Goal: Task Accomplishment & Management: Manage account settings

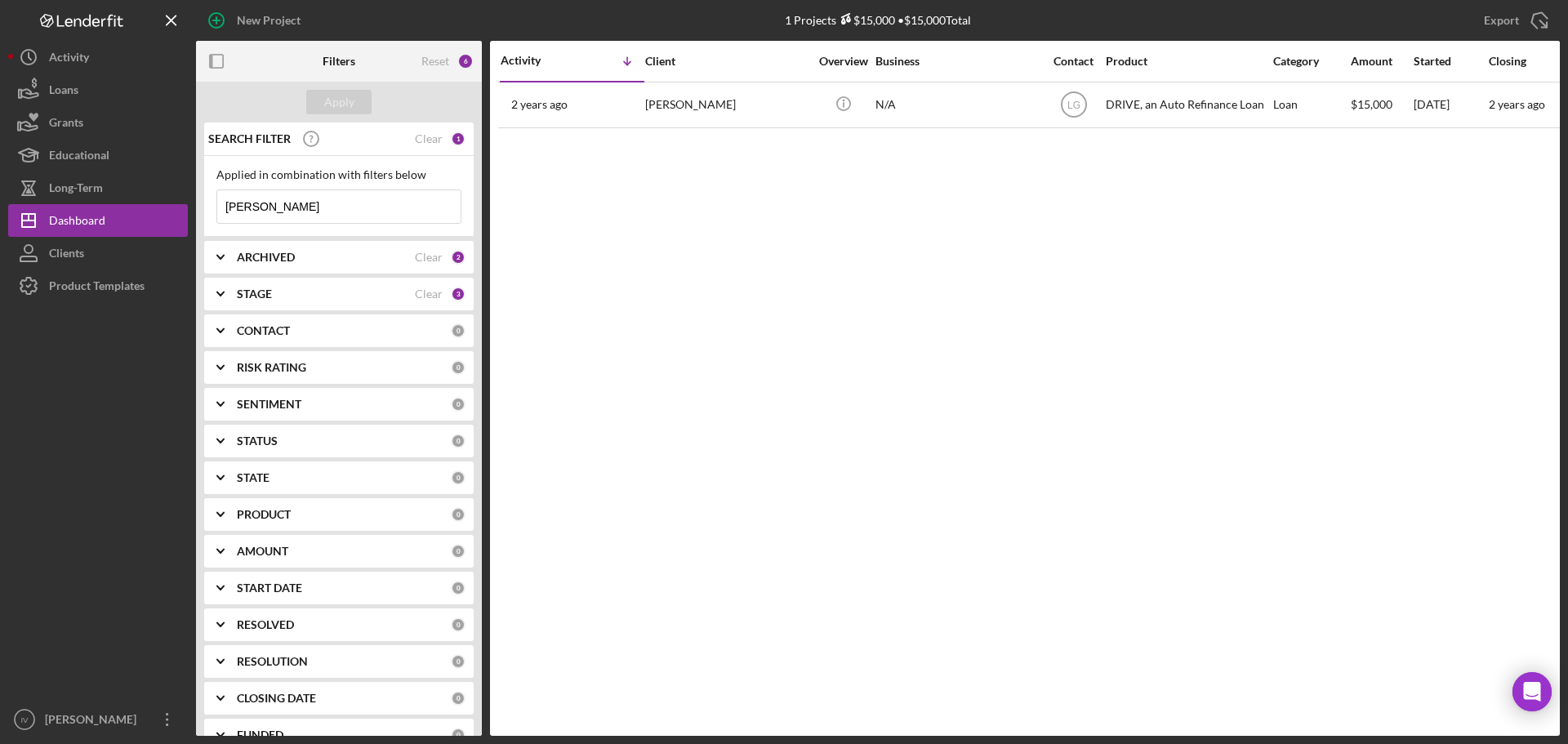
click at [299, 212] on input "[PERSON_NAME]" at bounding box center [339, 206] width 244 height 33
drag, startPoint x: 294, startPoint y: 207, endPoint x: 177, endPoint y: 207, distance: 117.0
click at [177, 207] on div "New Project 1 Projects $15,000 • $15,000 Total [PERSON_NAME] Export Icon/Export…" at bounding box center [784, 367] width 1552 height 736
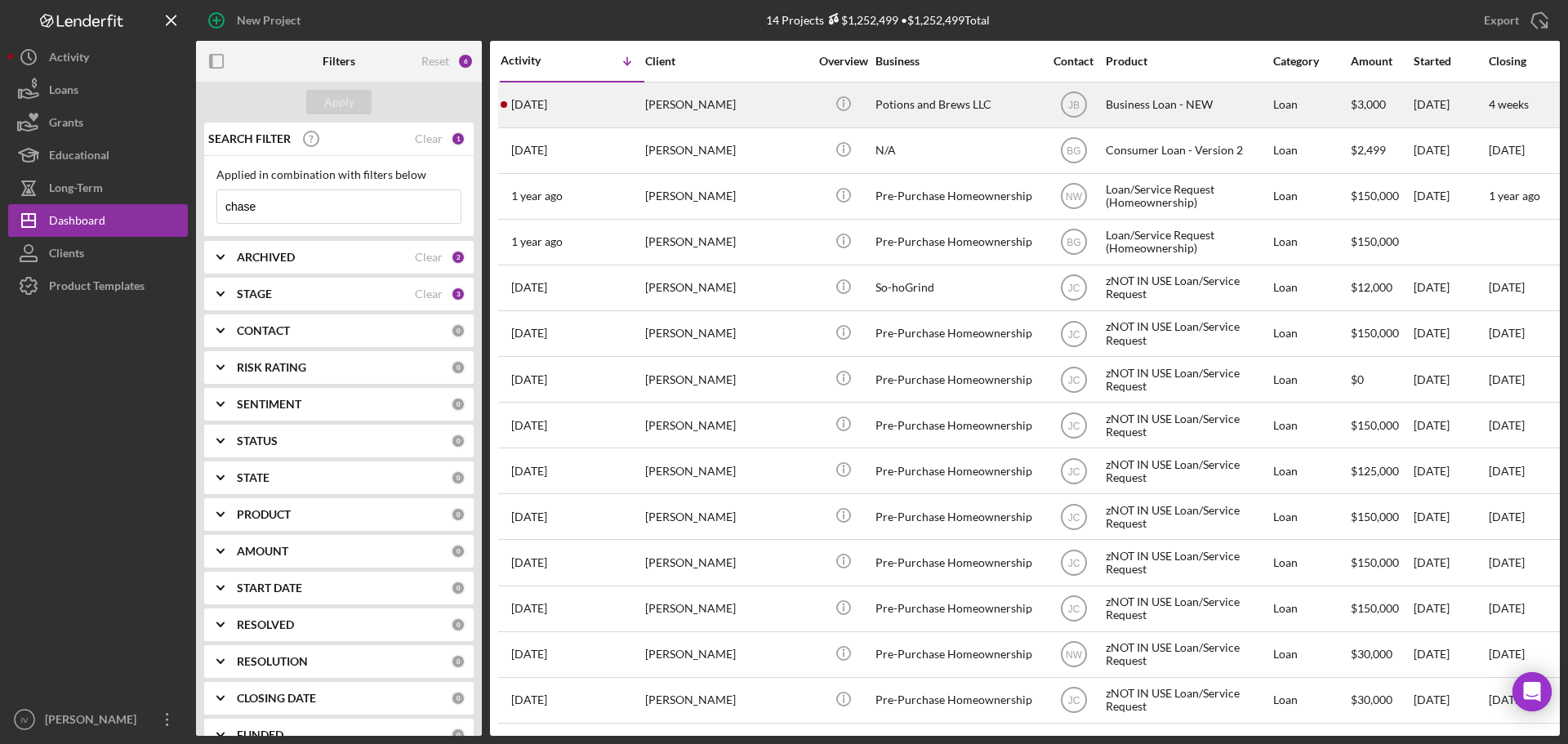
type input "chase"
click at [706, 102] on div "[PERSON_NAME]" at bounding box center [727, 105] width 163 height 44
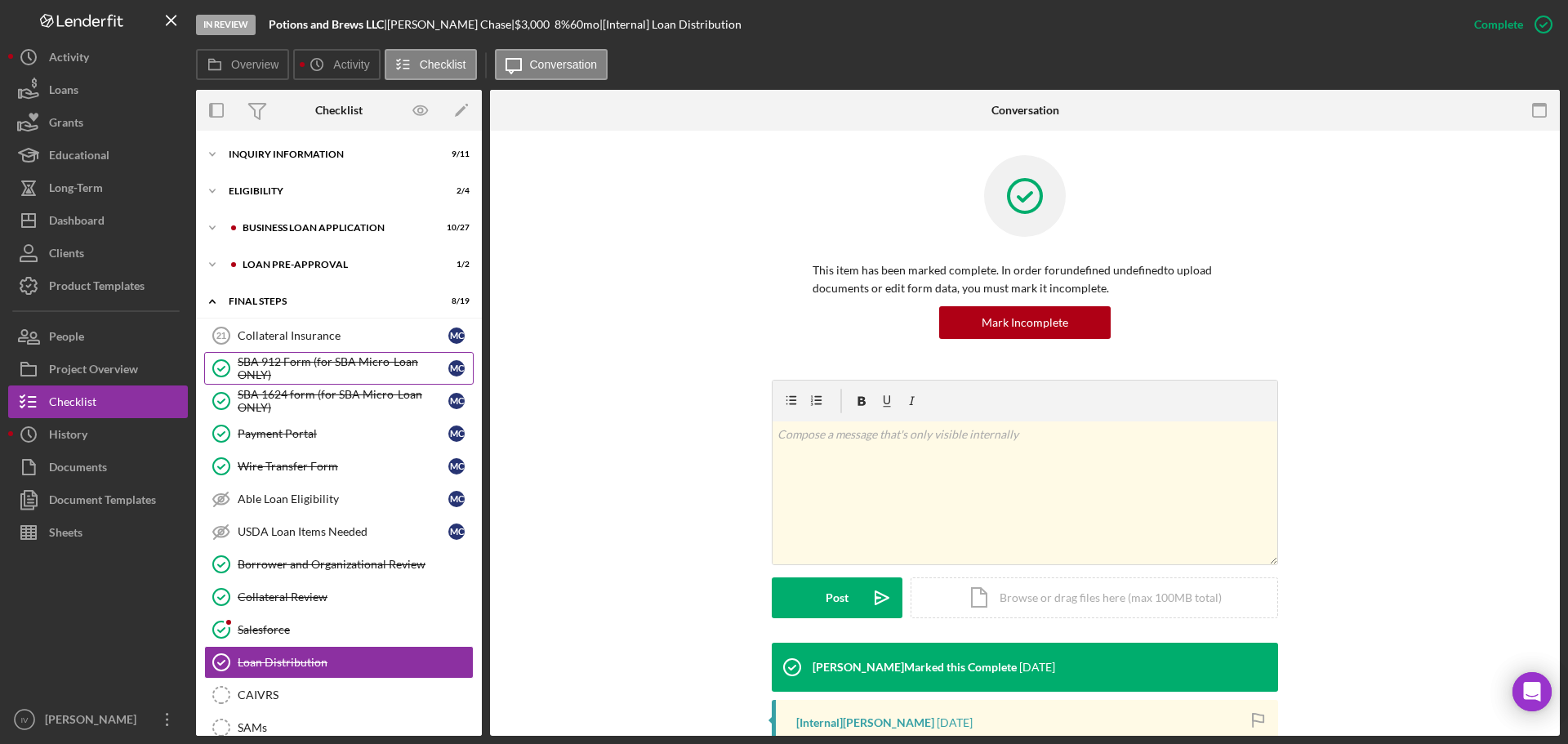
click at [359, 355] on div "SBA 912 Form (for SBA Micro-Loan ONLY)" at bounding box center [343, 367] width 211 height 26
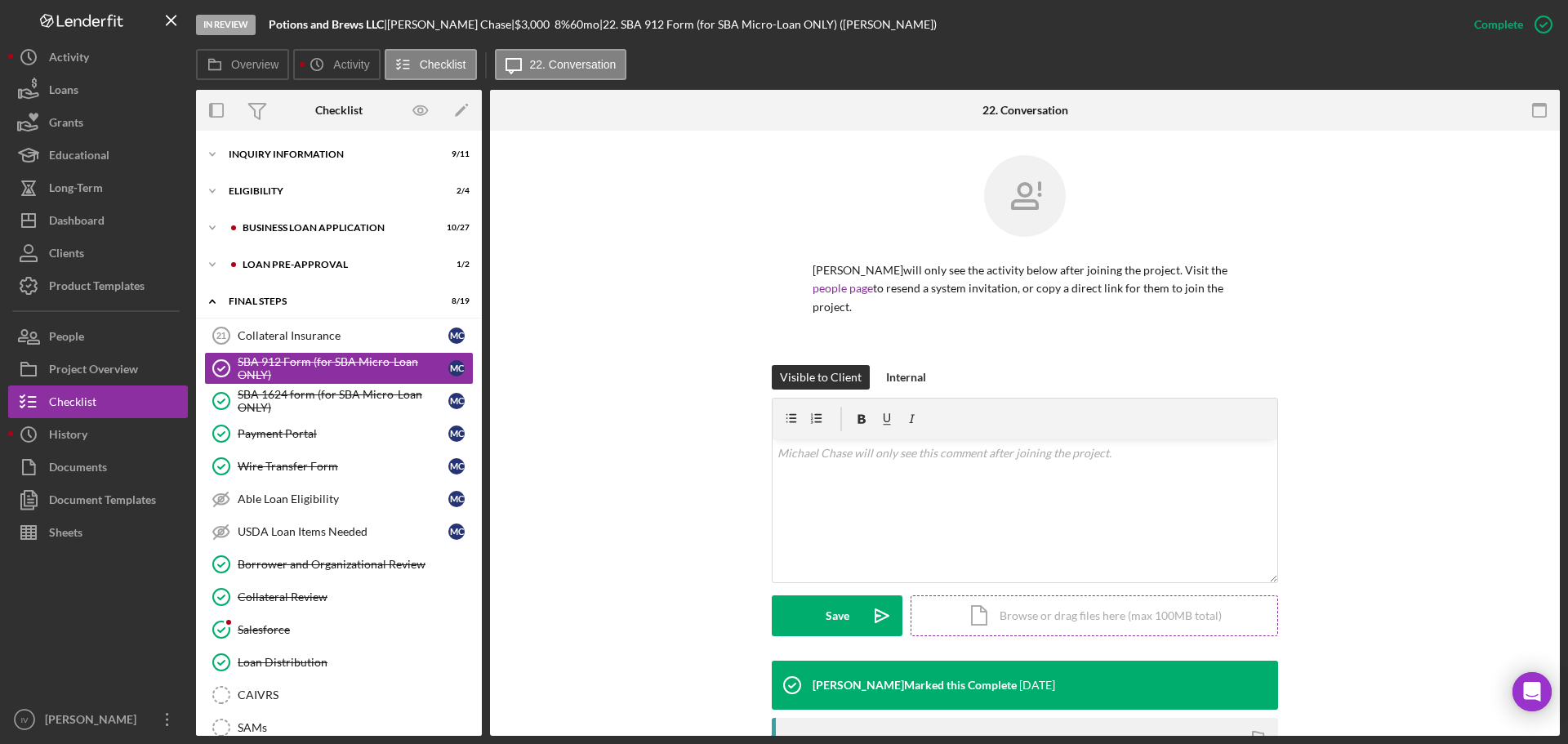
scroll to position [279, 0]
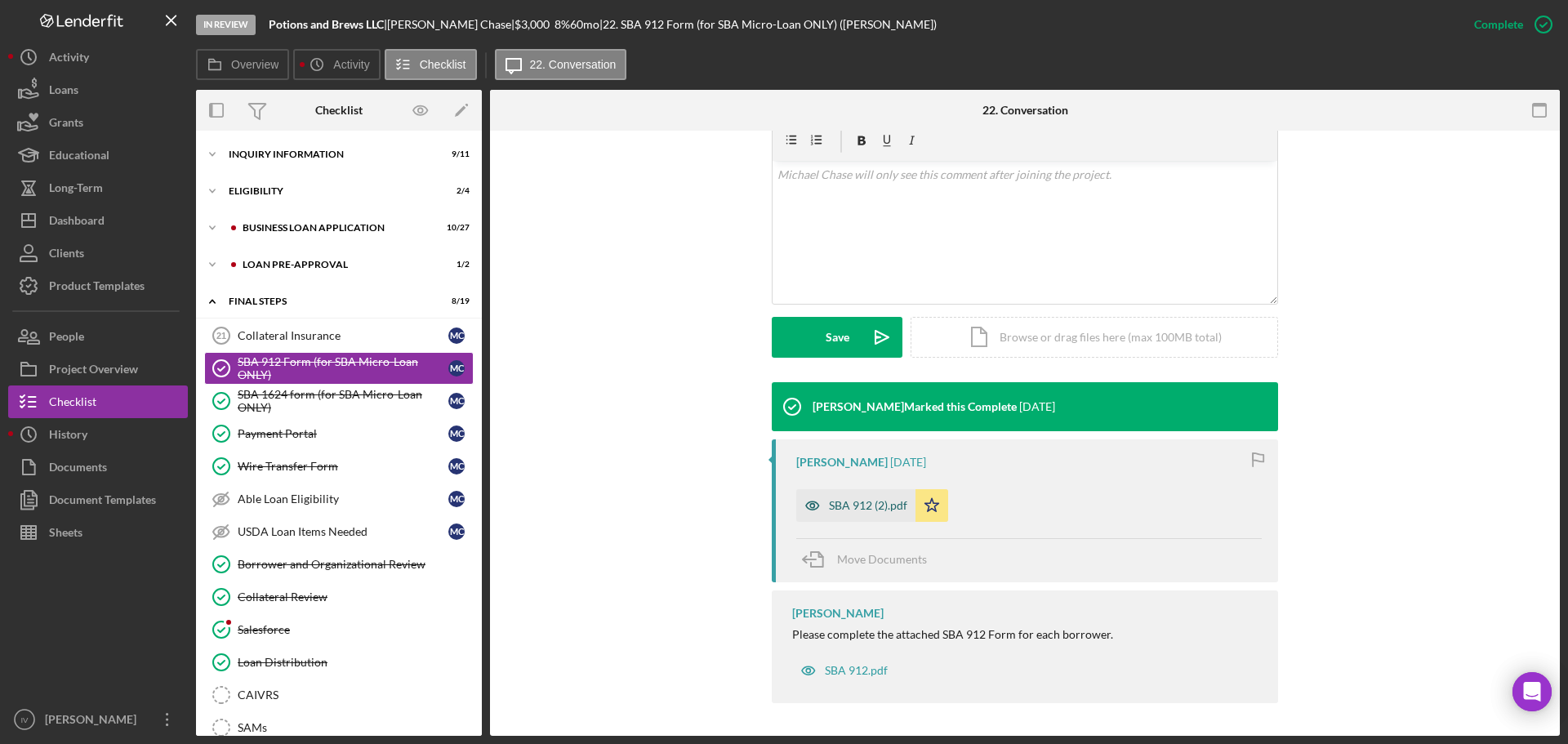
click at [882, 508] on div "SBA 912 (2).pdf" at bounding box center [868, 505] width 79 height 13
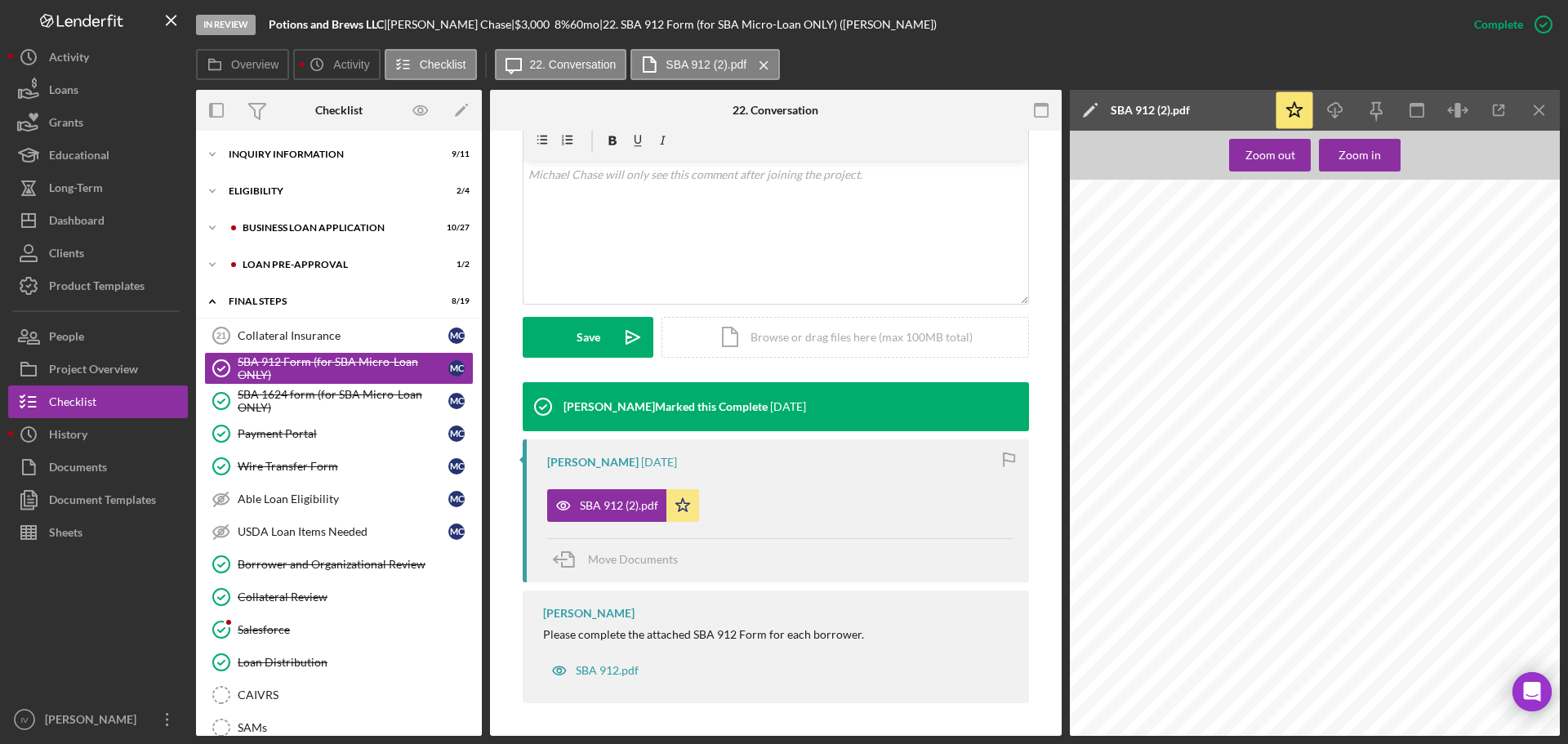
scroll to position [0, 0]
click at [302, 396] on div "SBA 1624 form (for SBA Micro-Loan ONLY)" at bounding box center [343, 400] width 211 height 26
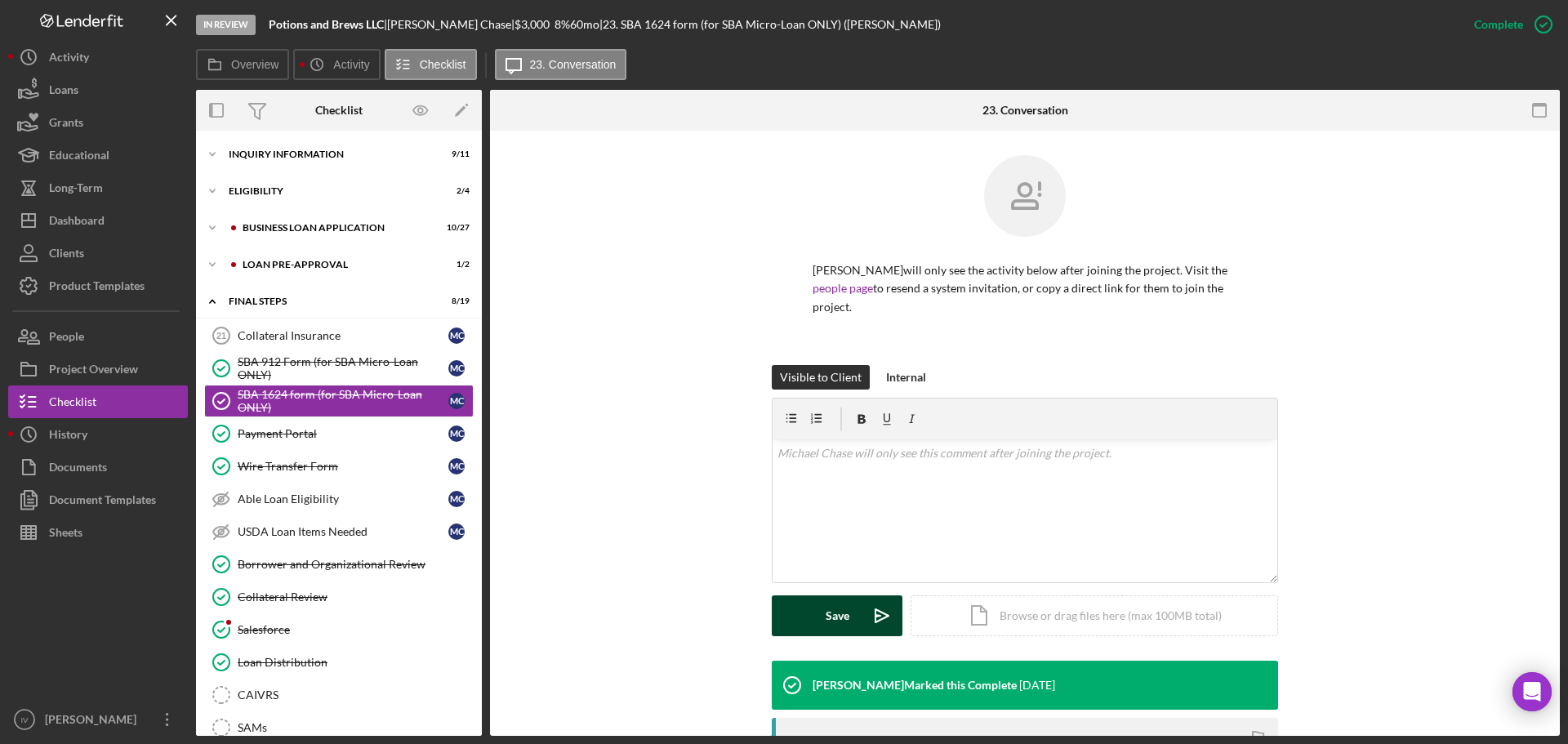
scroll to position [279, 0]
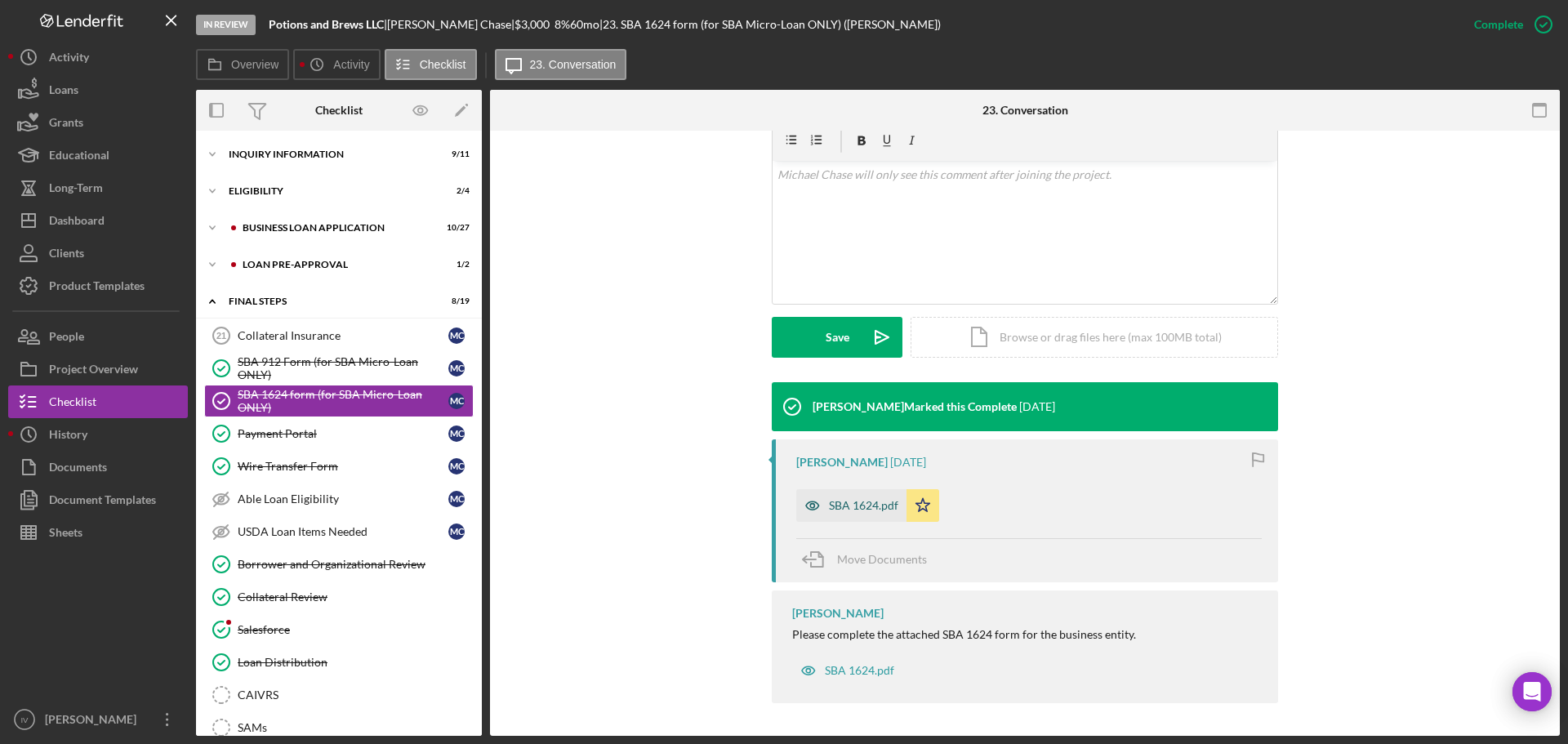
click at [875, 497] on div "SBA 1624.pdf" at bounding box center [851, 505] width 111 height 33
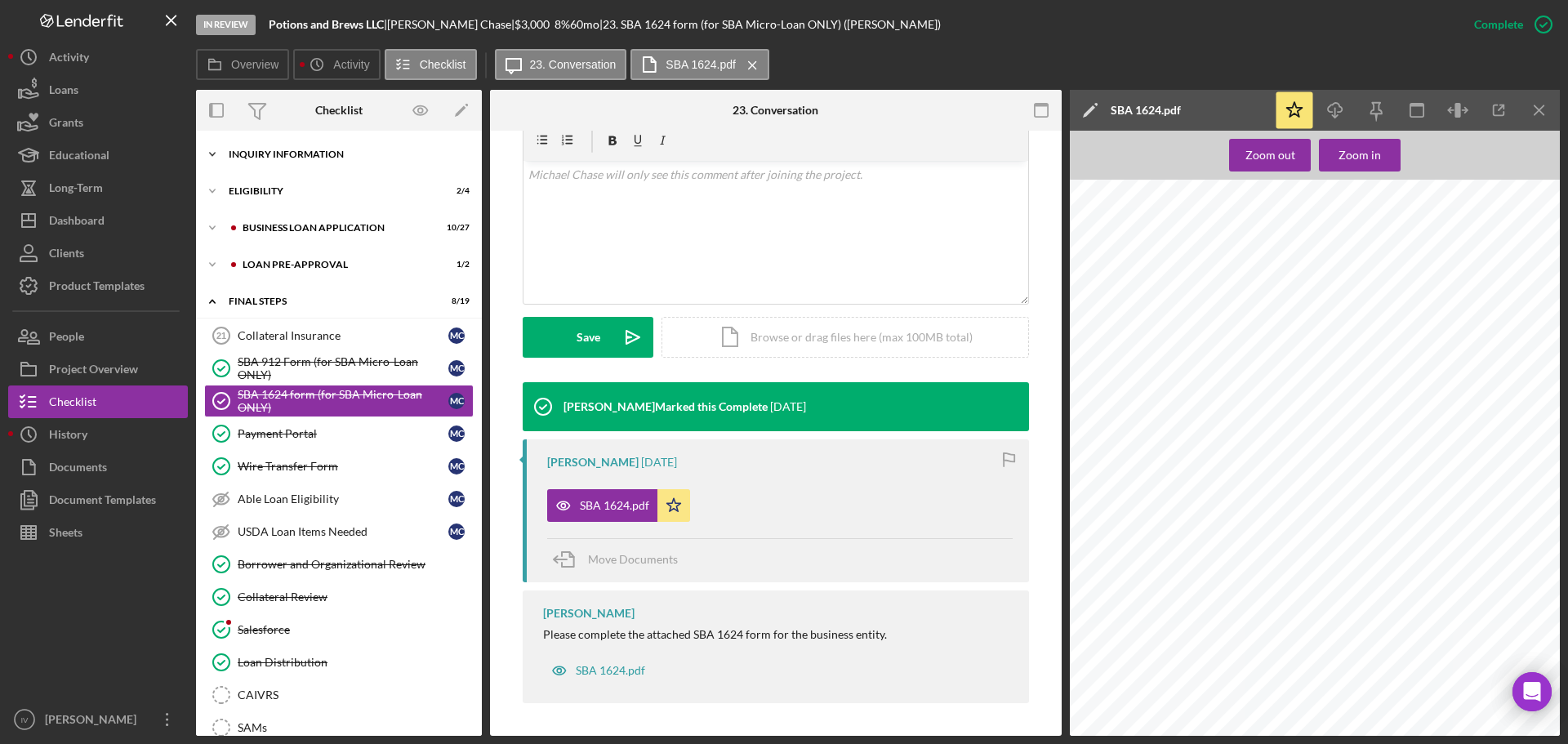
click at [261, 158] on div "INQUIRY INFORMATION" at bounding box center [345, 155] width 233 height 10
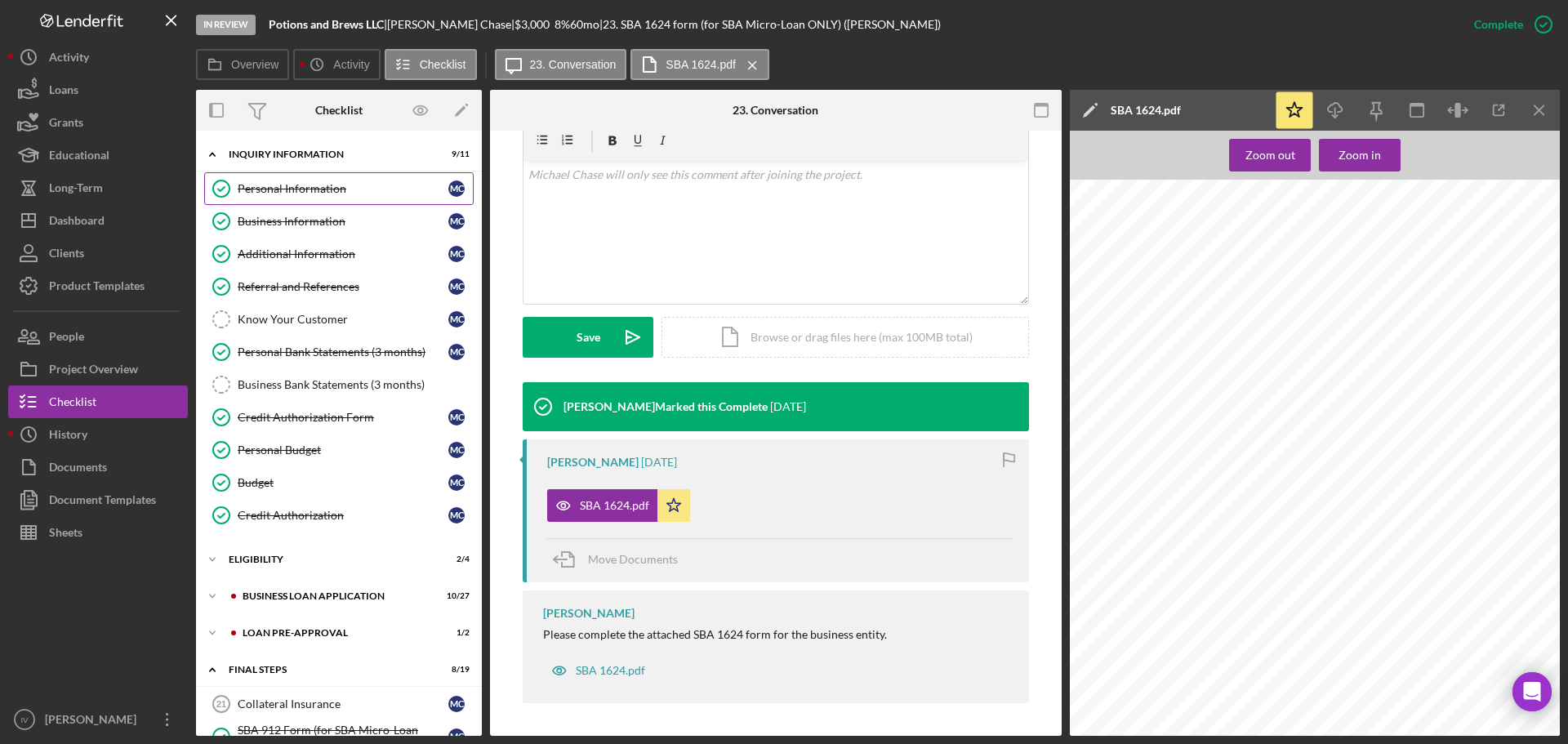
click at [308, 186] on div "Personal Information" at bounding box center [343, 189] width 211 height 13
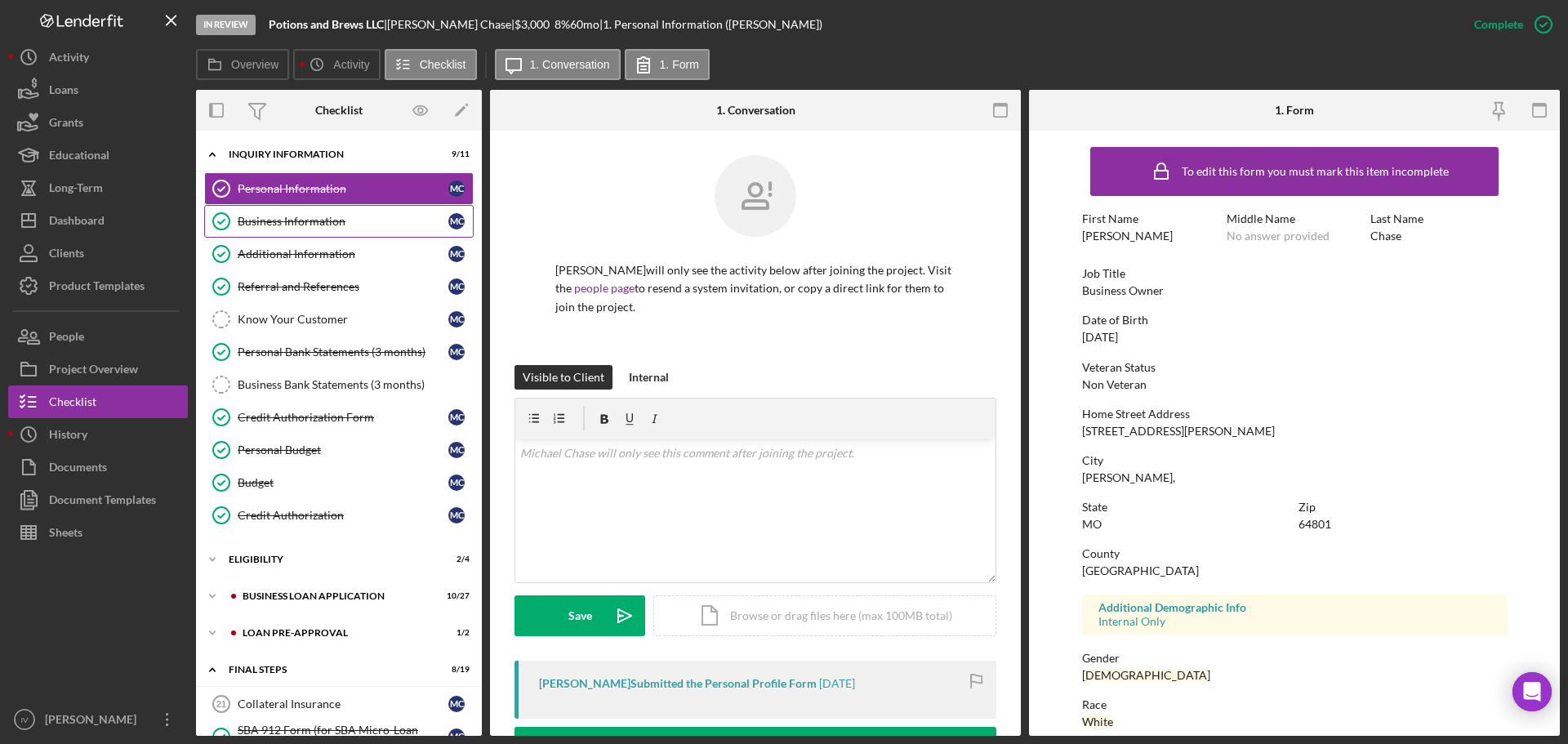
click at [310, 219] on div "Business Information" at bounding box center [343, 222] width 211 height 13
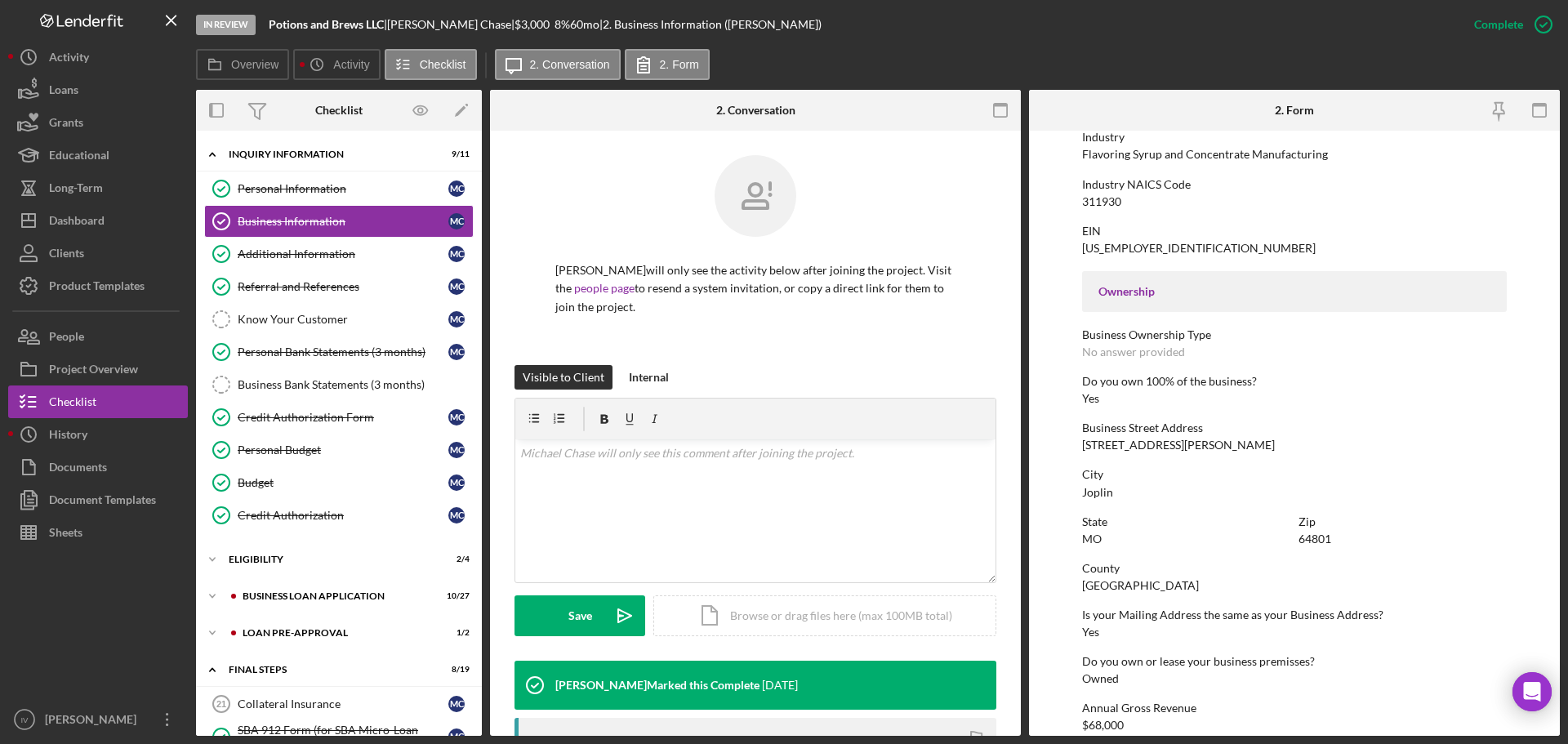
scroll to position [572, 0]
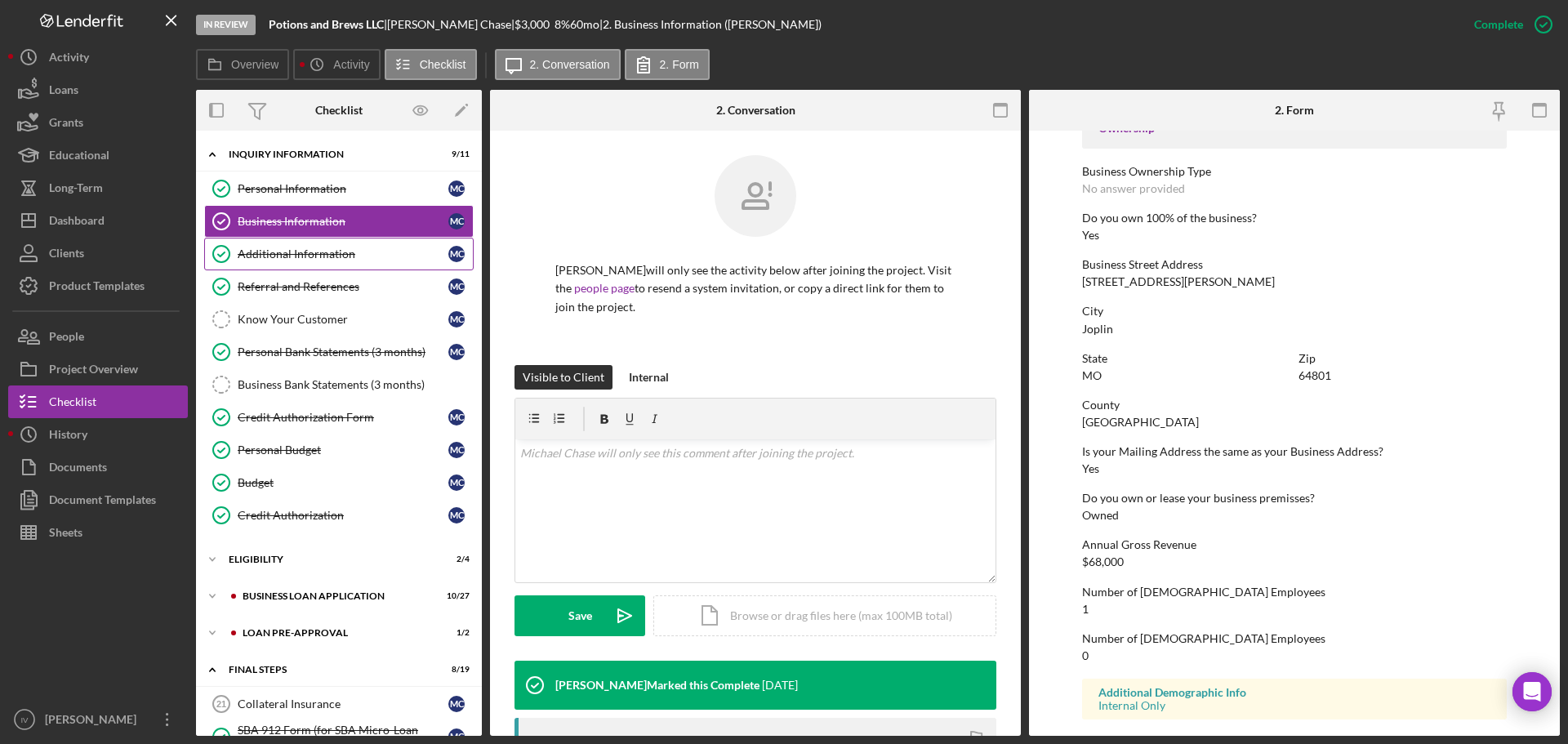
click at [298, 256] on div "Additional Information" at bounding box center [343, 254] width 211 height 13
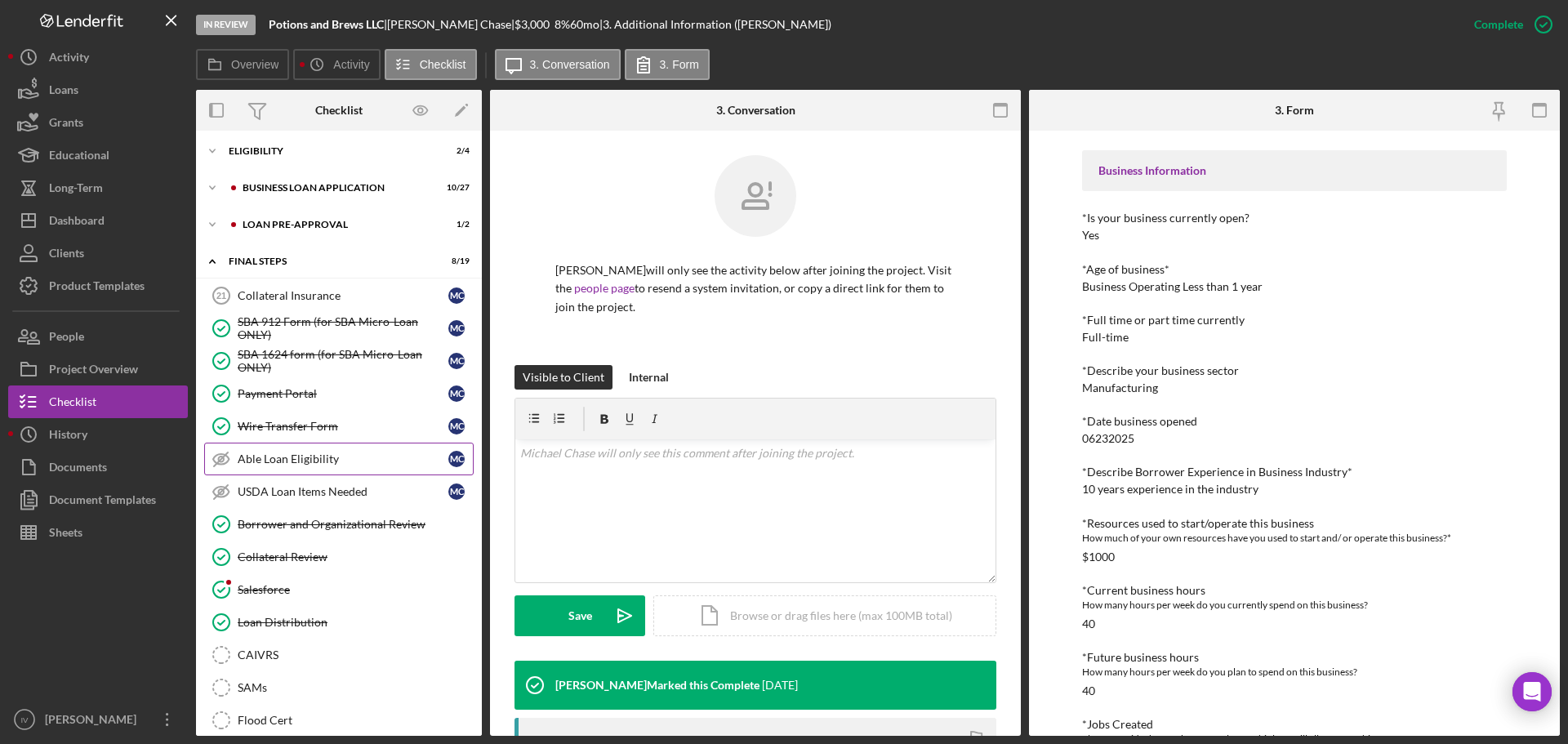
scroll to position [163, 0]
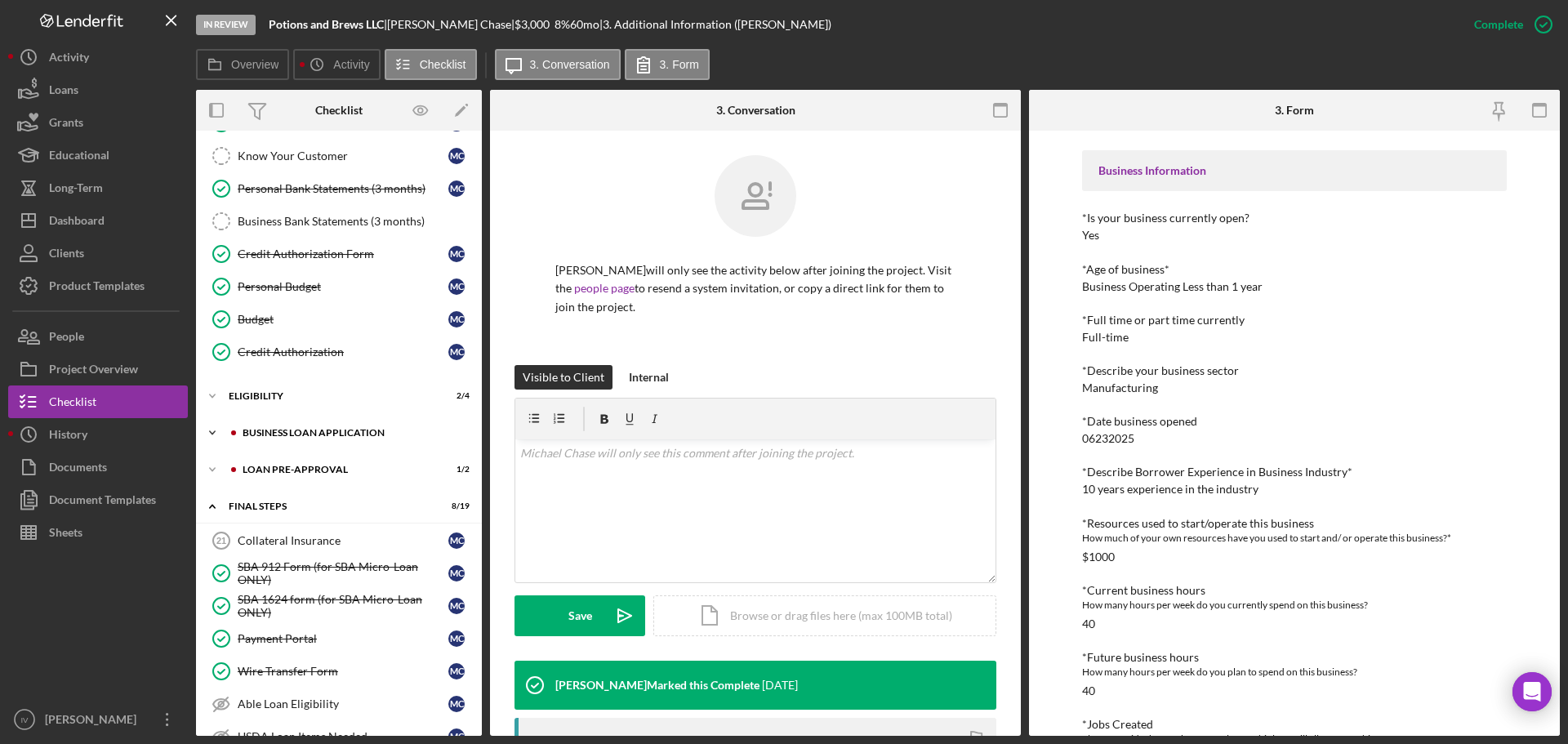
click at [331, 431] on div "BUSINESS LOAN APPLICATION" at bounding box center [352, 433] width 218 height 10
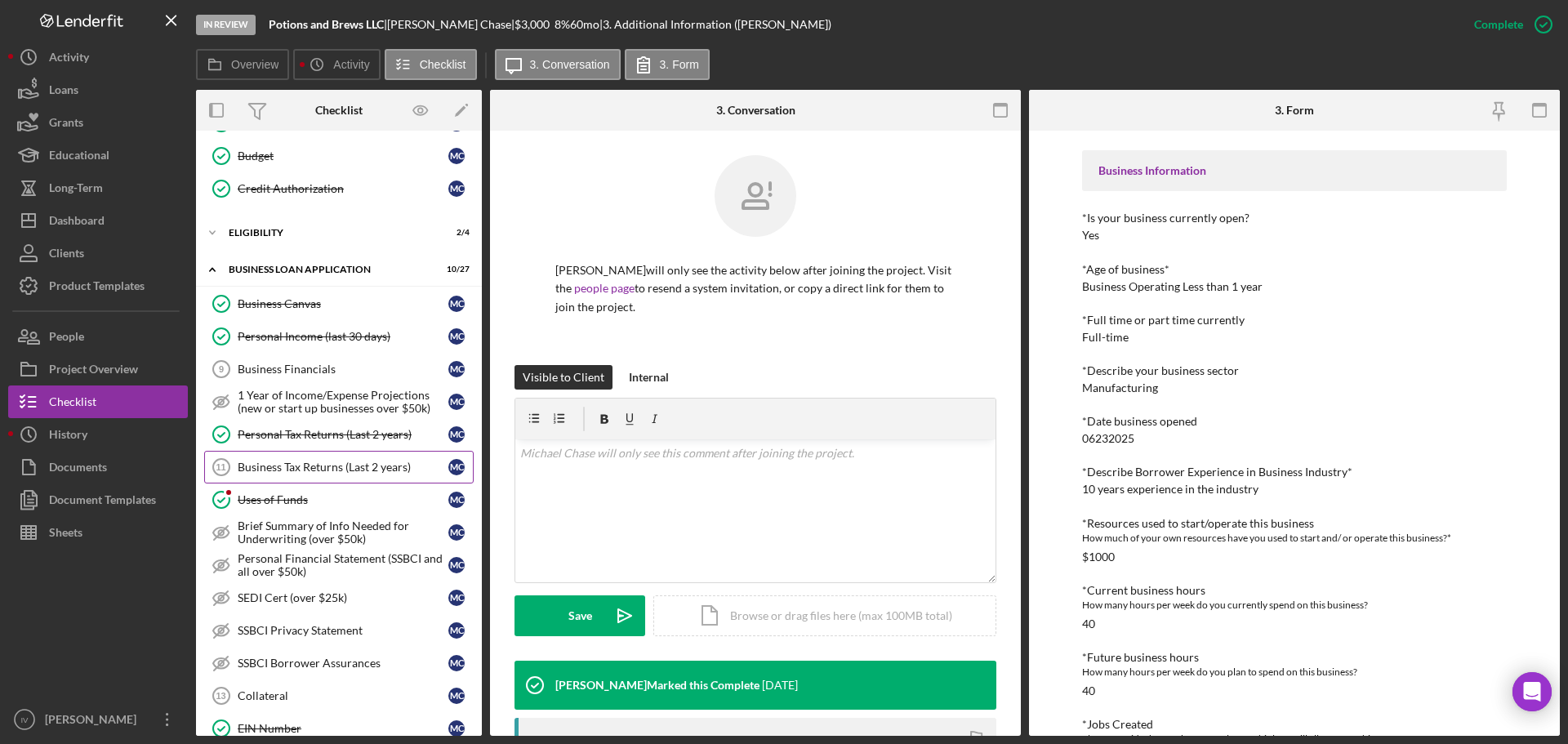
scroll to position [490, 0]
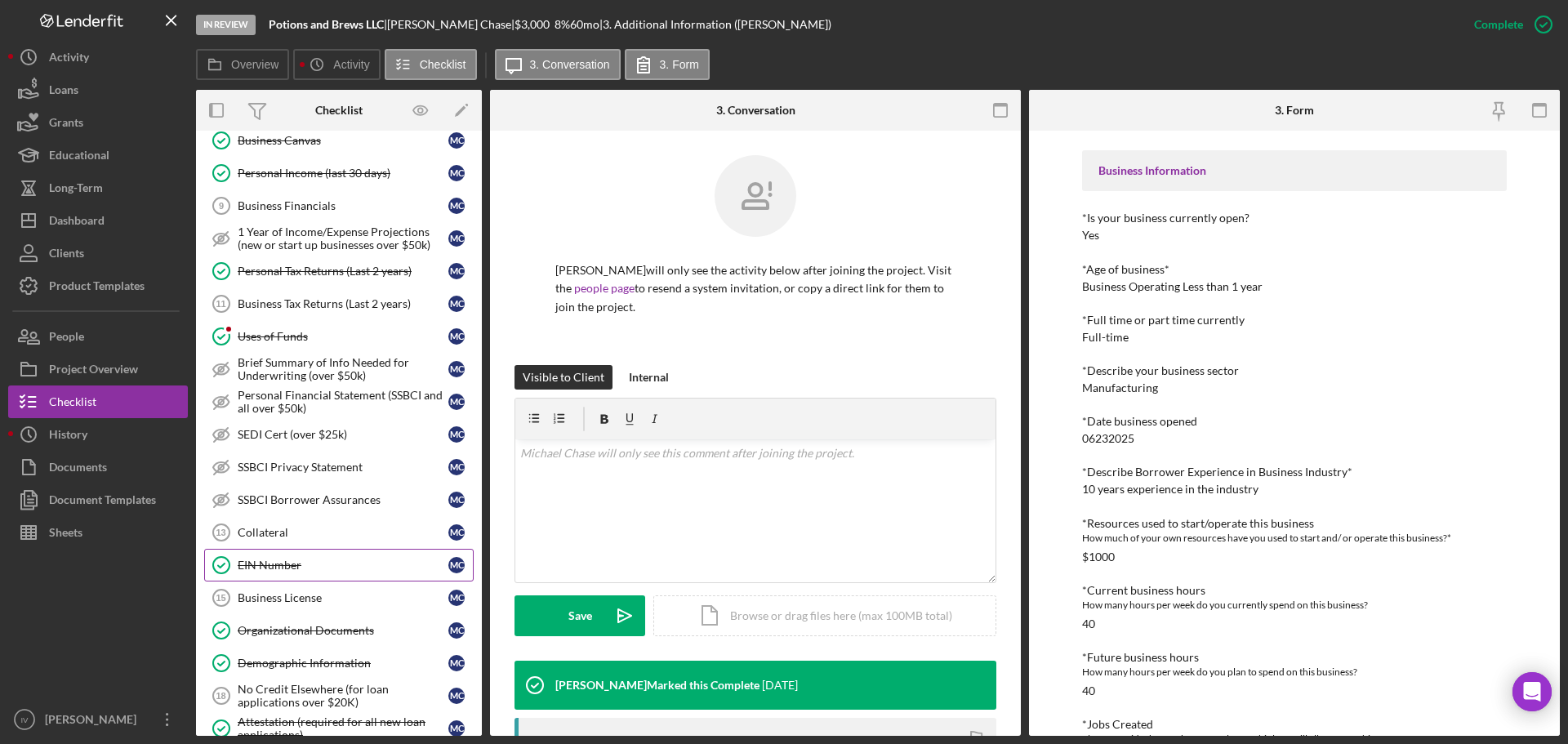
click at [298, 560] on div "EIN Number" at bounding box center [343, 565] width 211 height 13
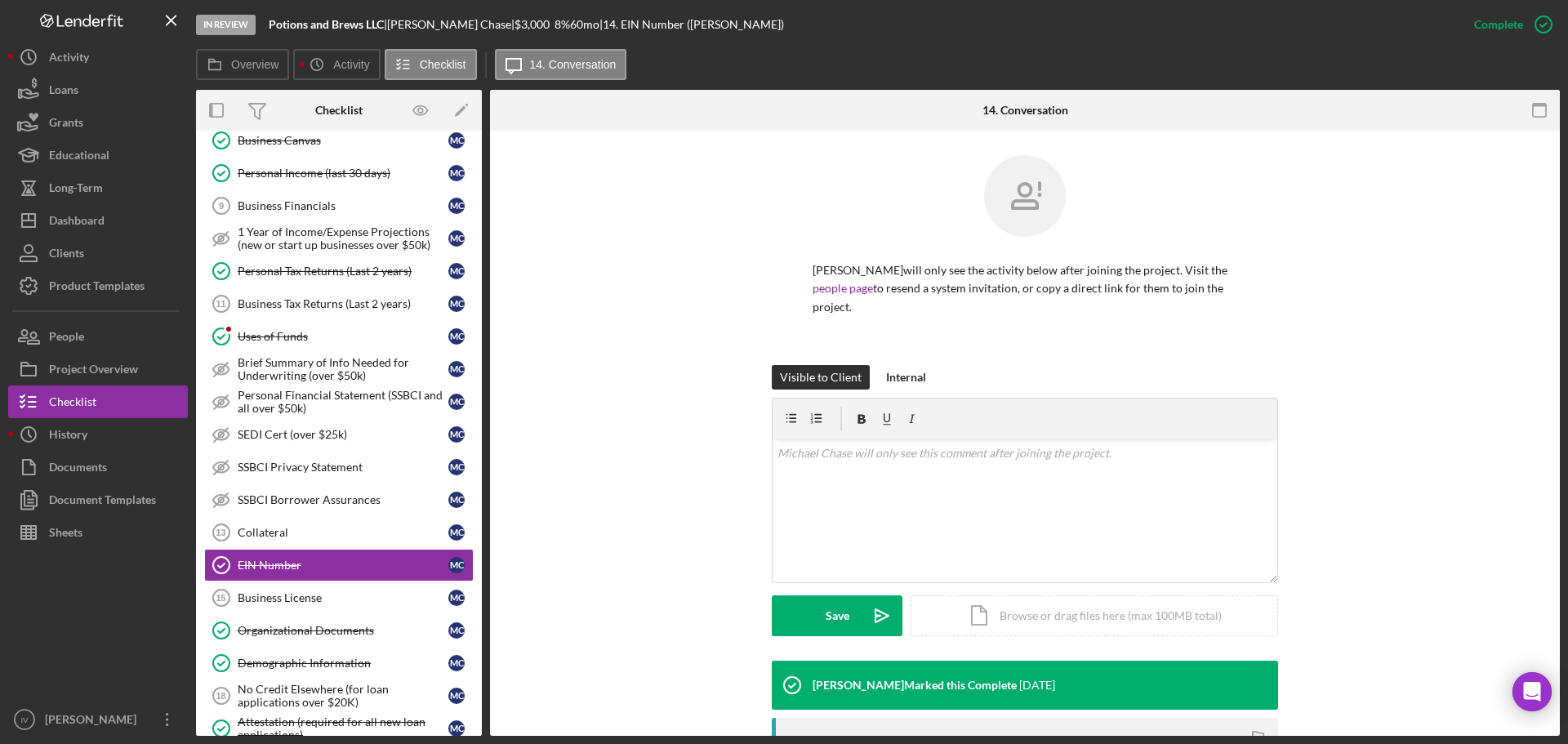
scroll to position [251, 0]
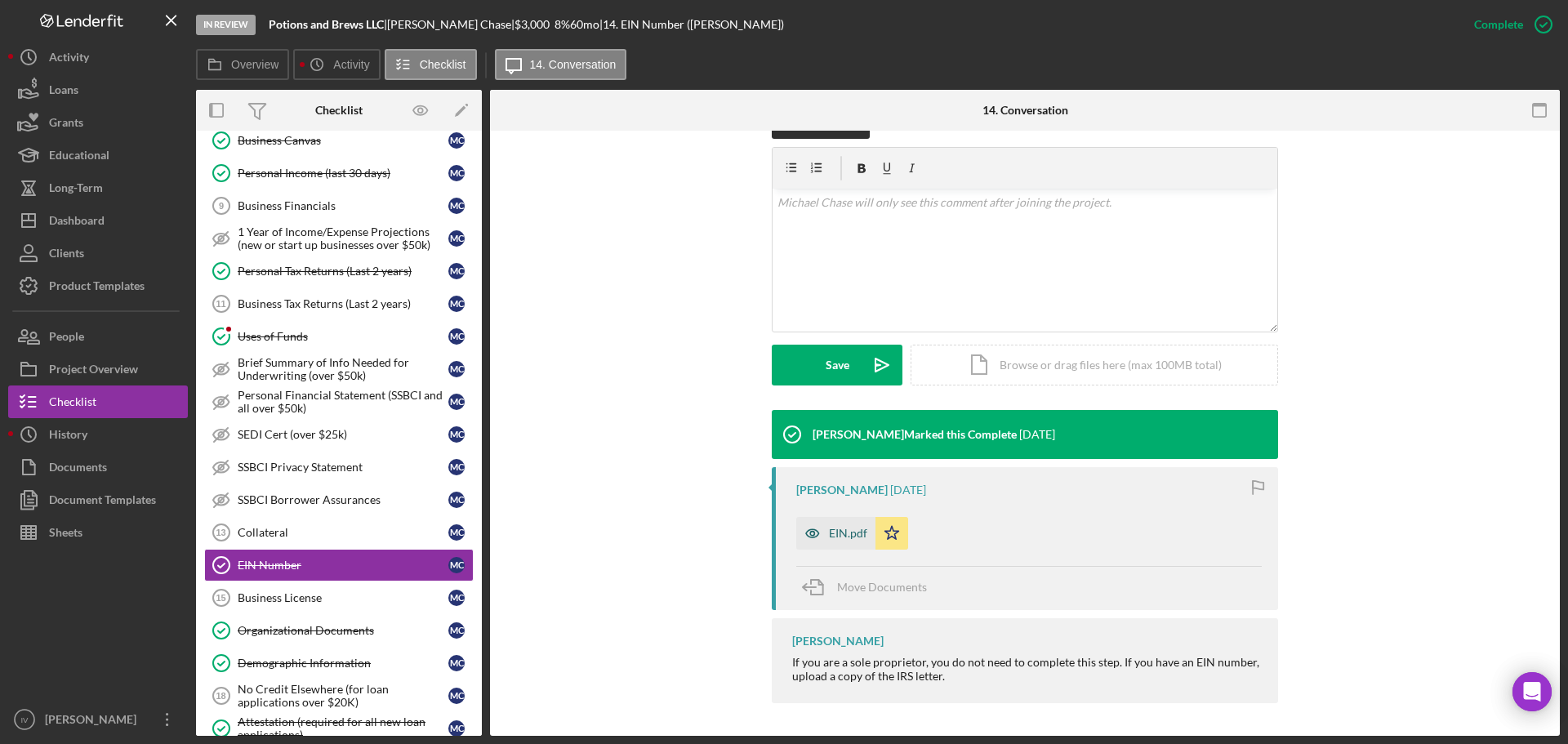
click at [834, 541] on div "EIN.pdf" at bounding box center [835, 533] width 80 height 33
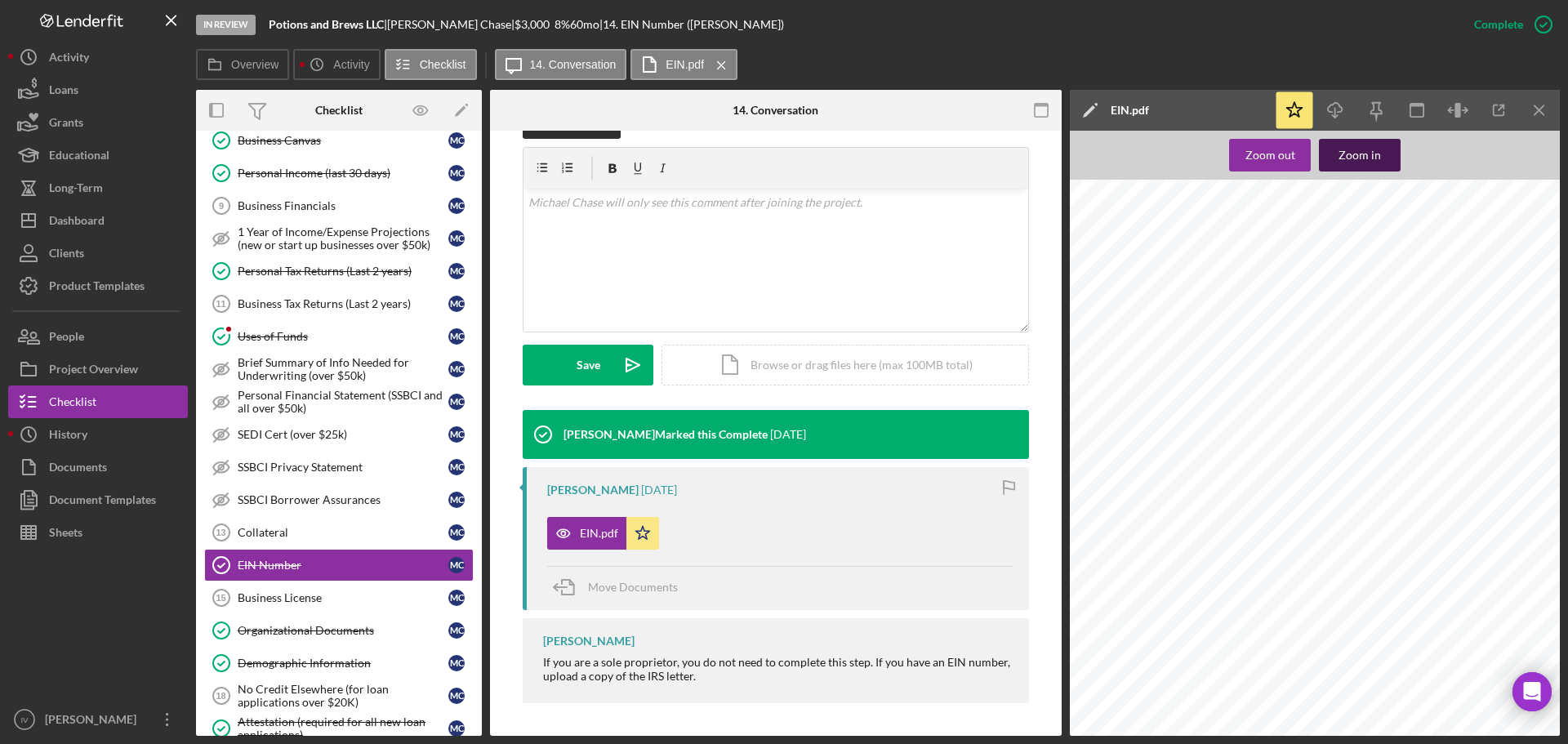
click at [1364, 158] on div "Zoom in" at bounding box center [1360, 155] width 43 height 33
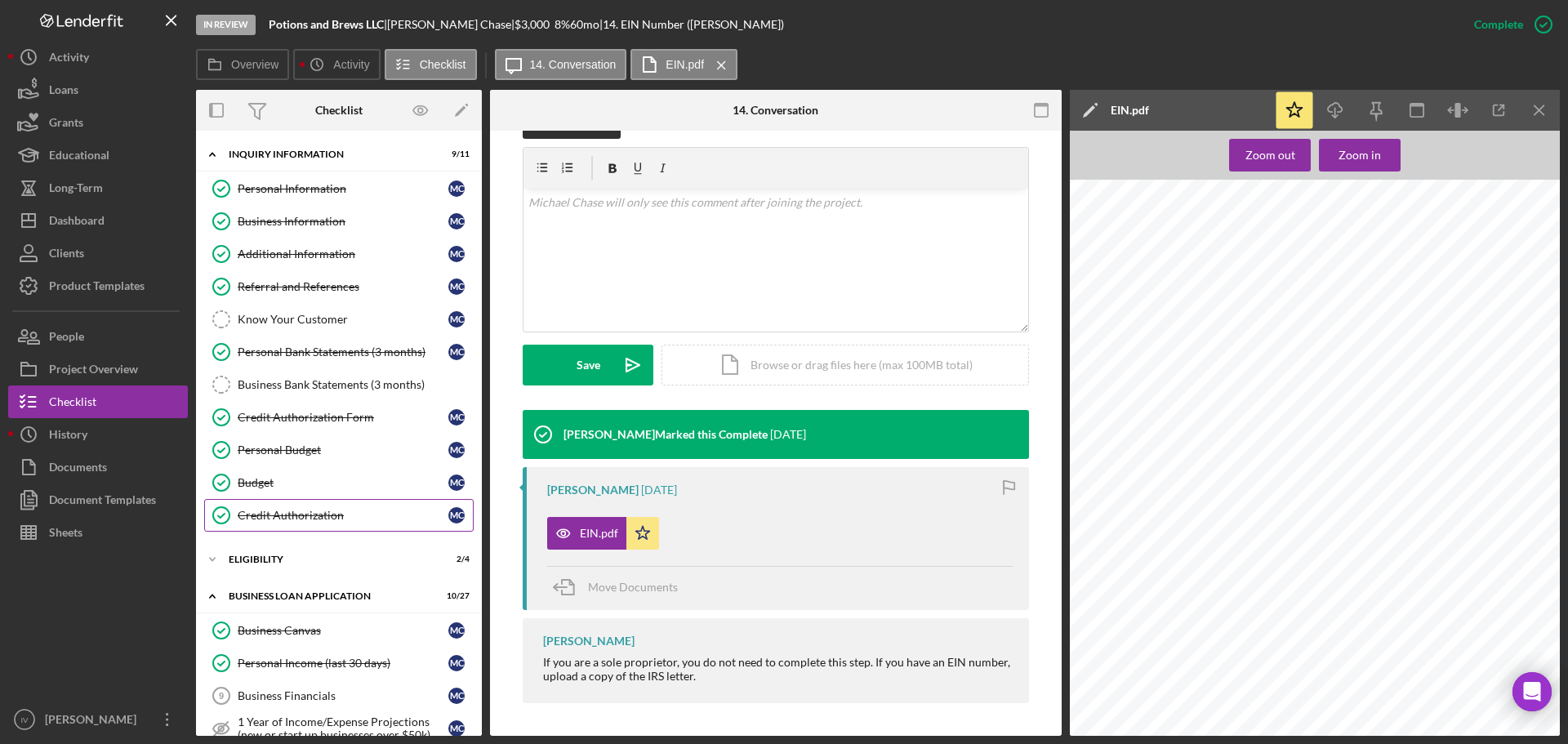
click at [285, 511] on div "Credit Authorization" at bounding box center [343, 516] width 211 height 13
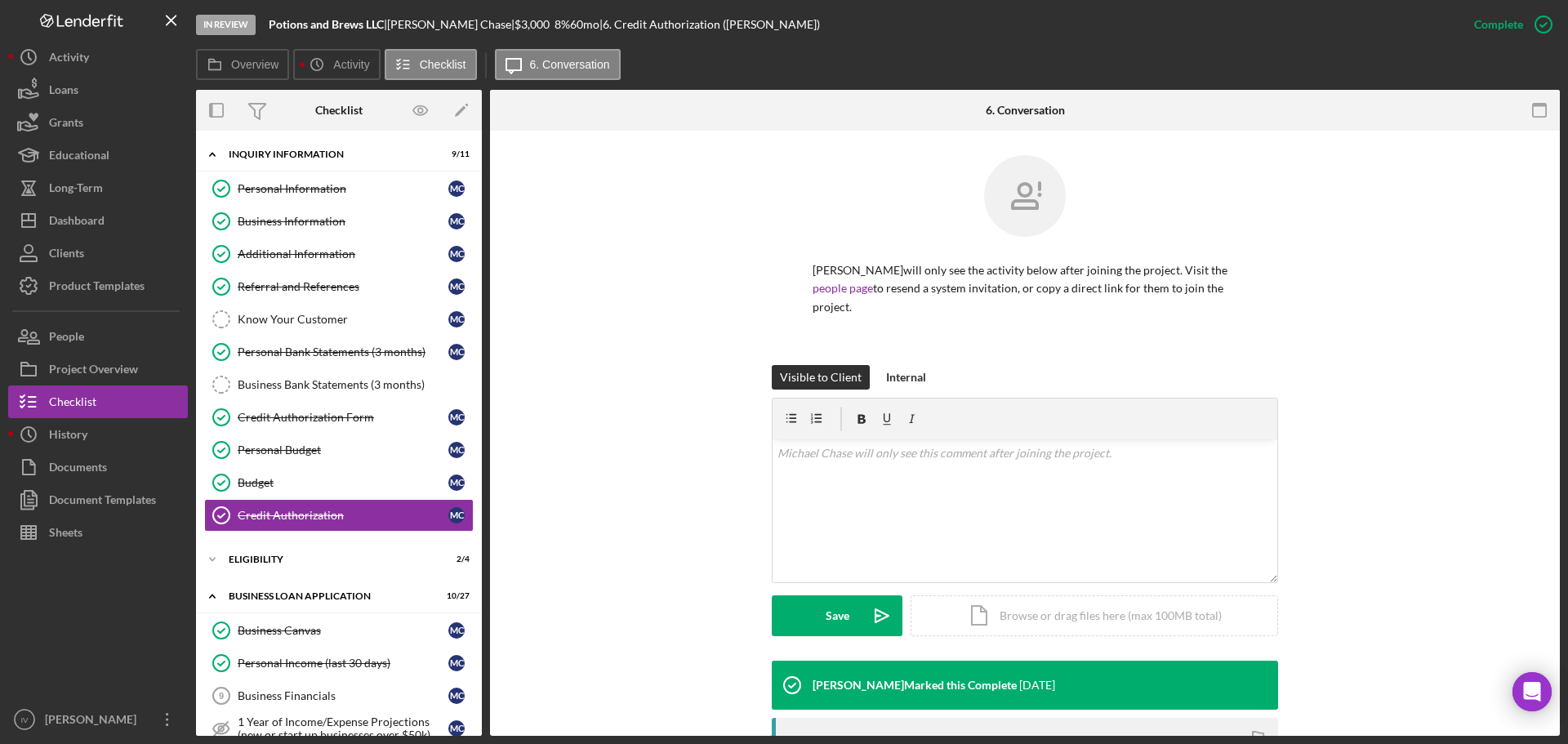
scroll to position [264, 0]
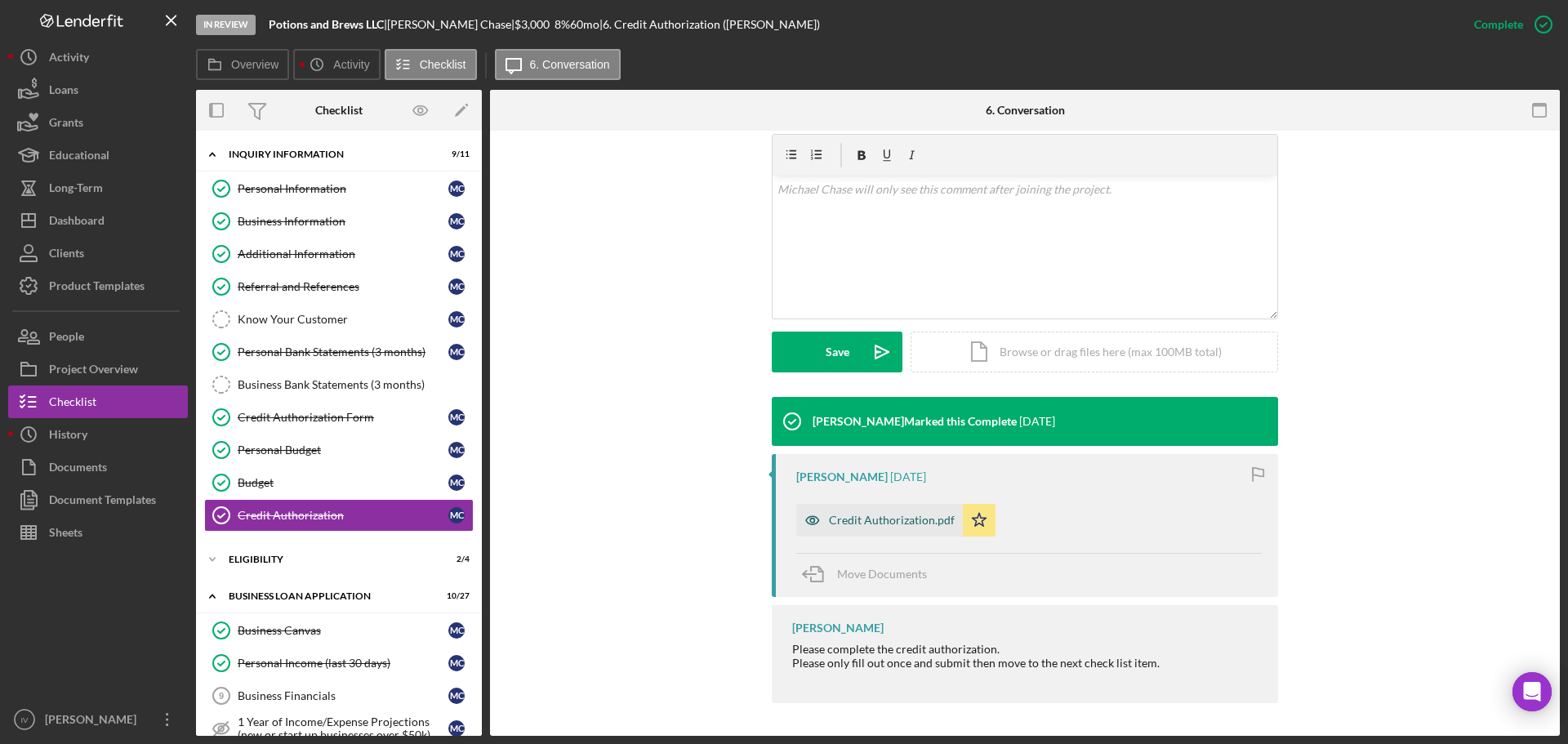
click at [904, 522] on div "Credit Authorization.pdf" at bounding box center [892, 521] width 126 height 13
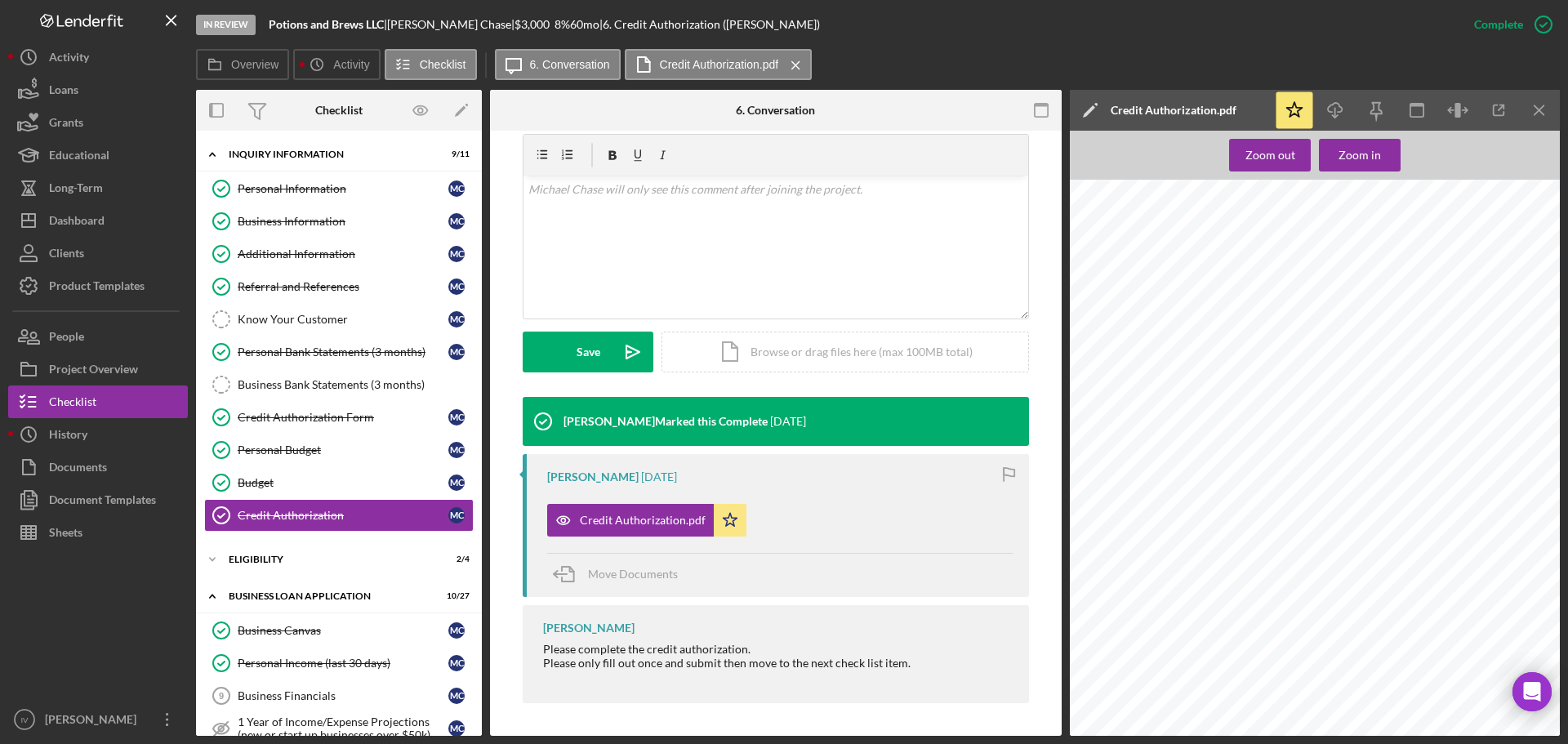
scroll to position [103, 0]
click at [89, 219] on div "Dashboard" at bounding box center [77, 223] width 55 height 37
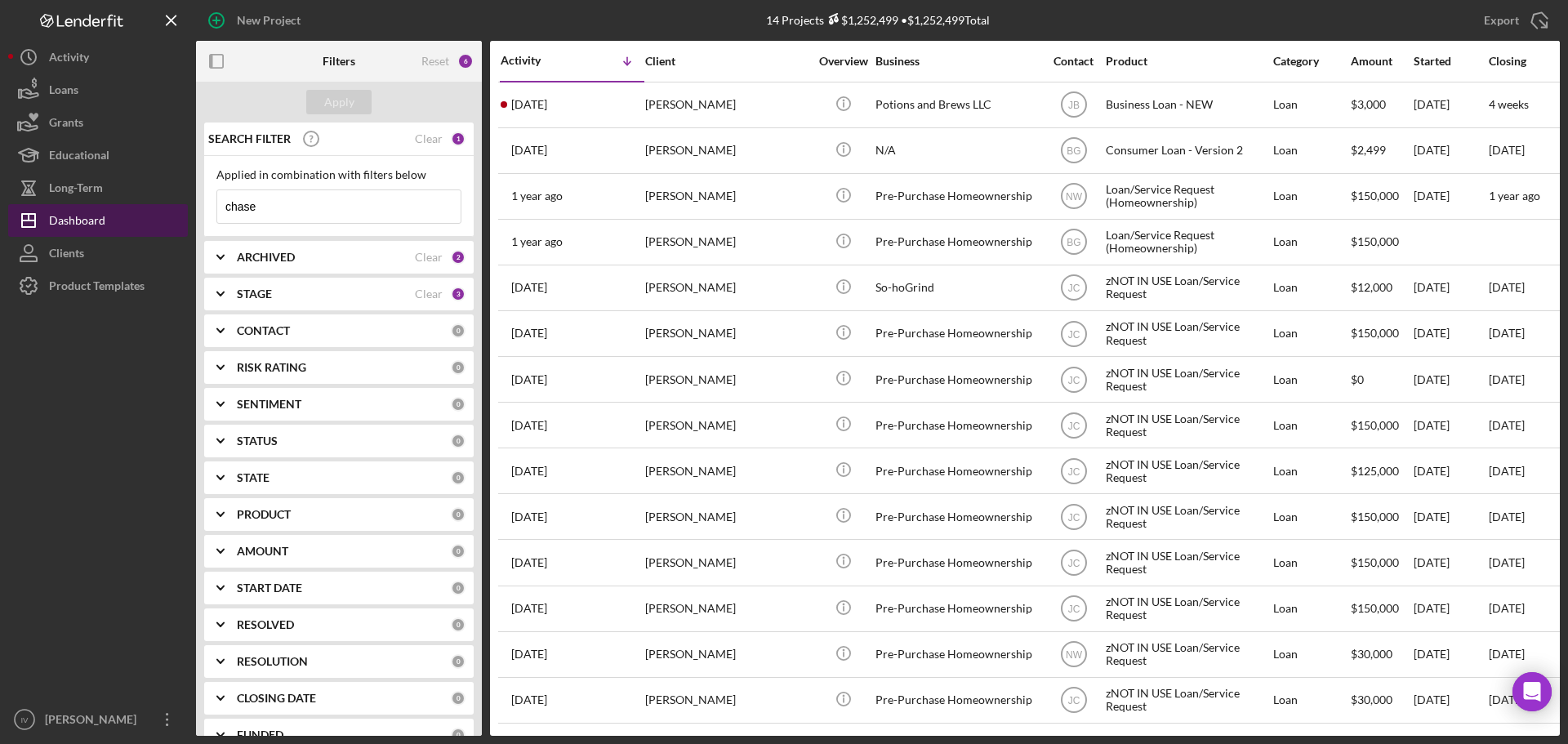
drag, startPoint x: 285, startPoint y: 214, endPoint x: 173, endPoint y: 205, distance: 112.4
click at [173, 205] on div "New Project 14 Projects $1,252,499 • $1,252,499 Total chase Export Icon/Export …" at bounding box center [784, 367] width 1552 height 736
type input "[PERSON_NAME]"
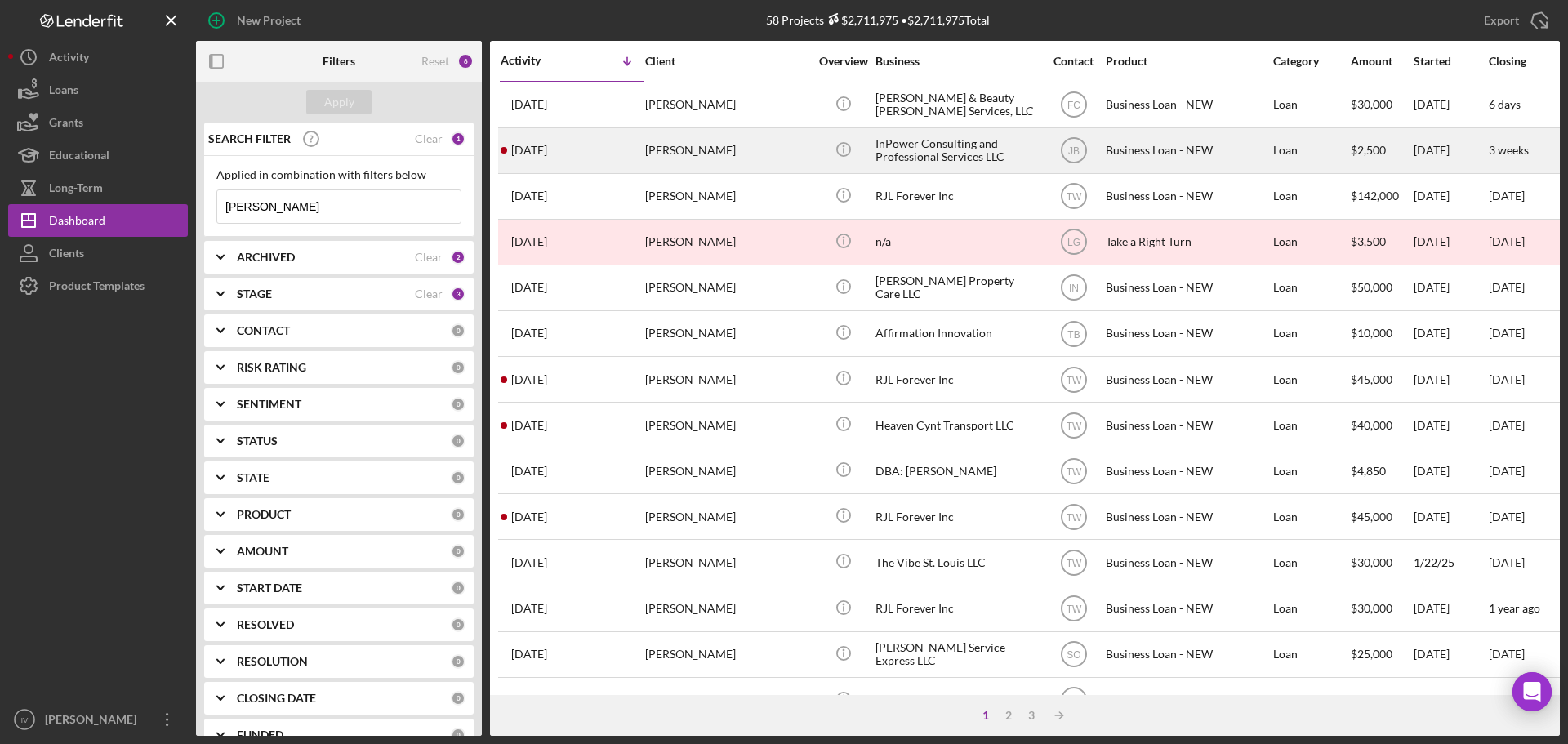
click at [756, 150] on div "[PERSON_NAME]" at bounding box center [727, 151] width 163 height 44
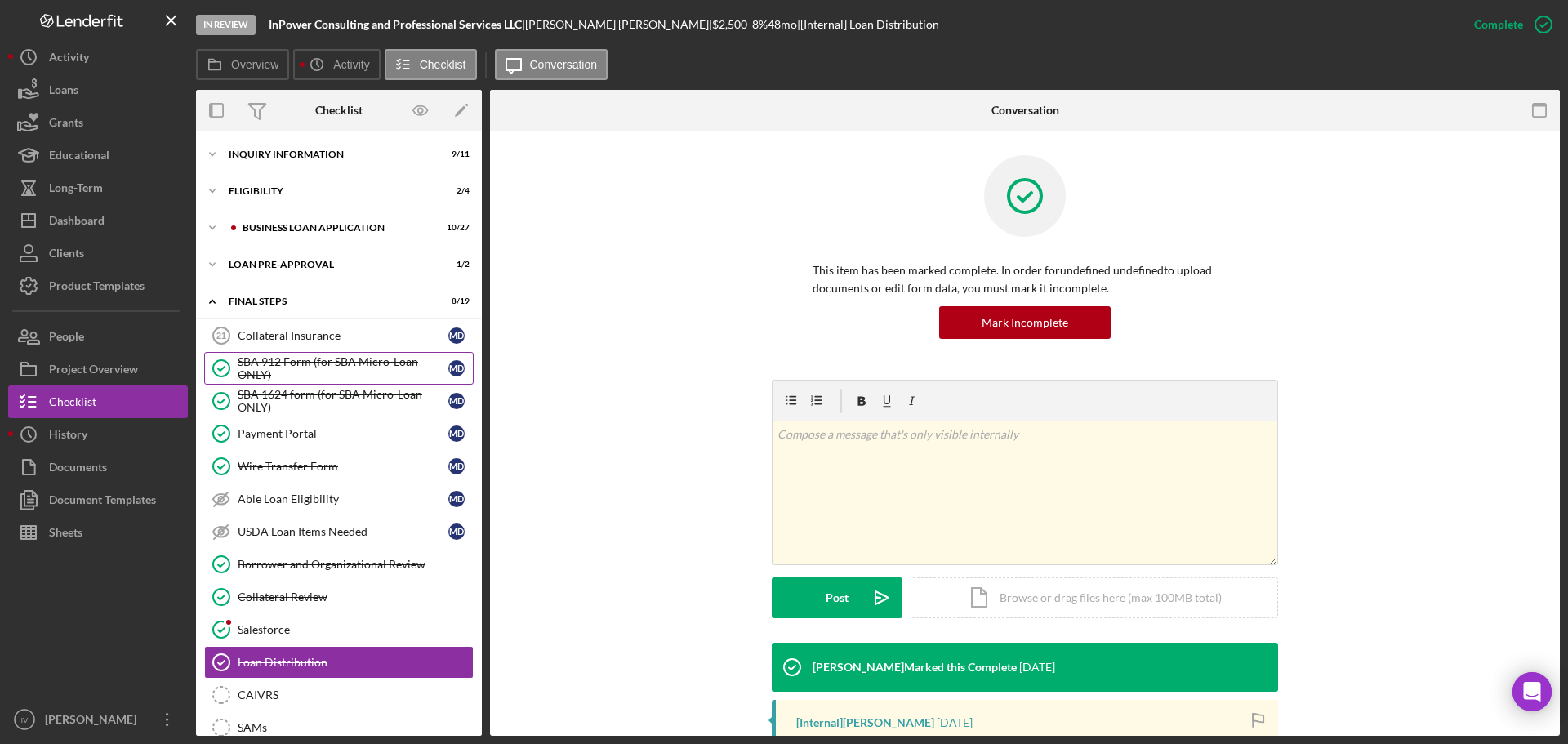
click at [332, 359] on div "SBA 912 Form (for SBA Micro-Loan ONLY)" at bounding box center [343, 367] width 211 height 26
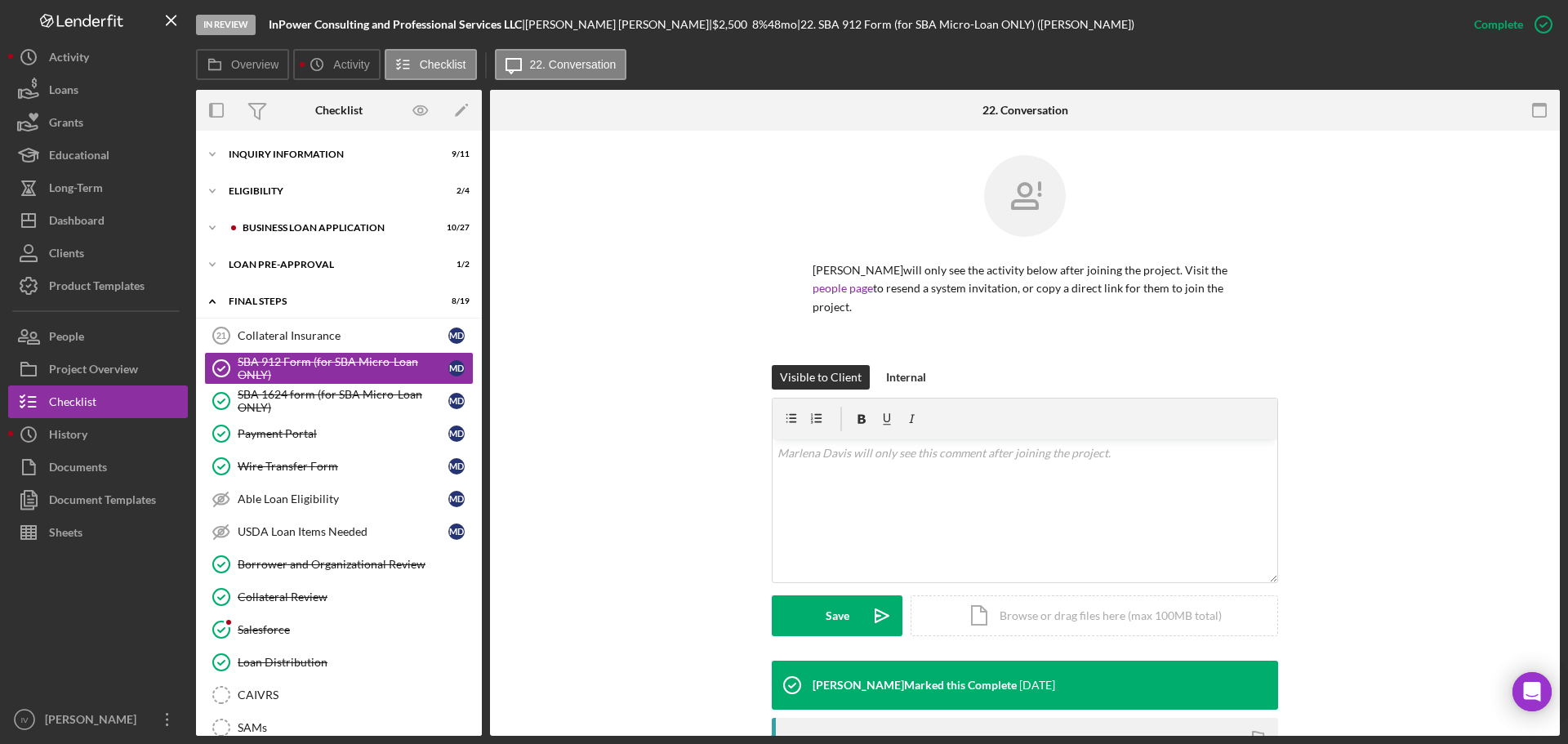
scroll to position [279, 0]
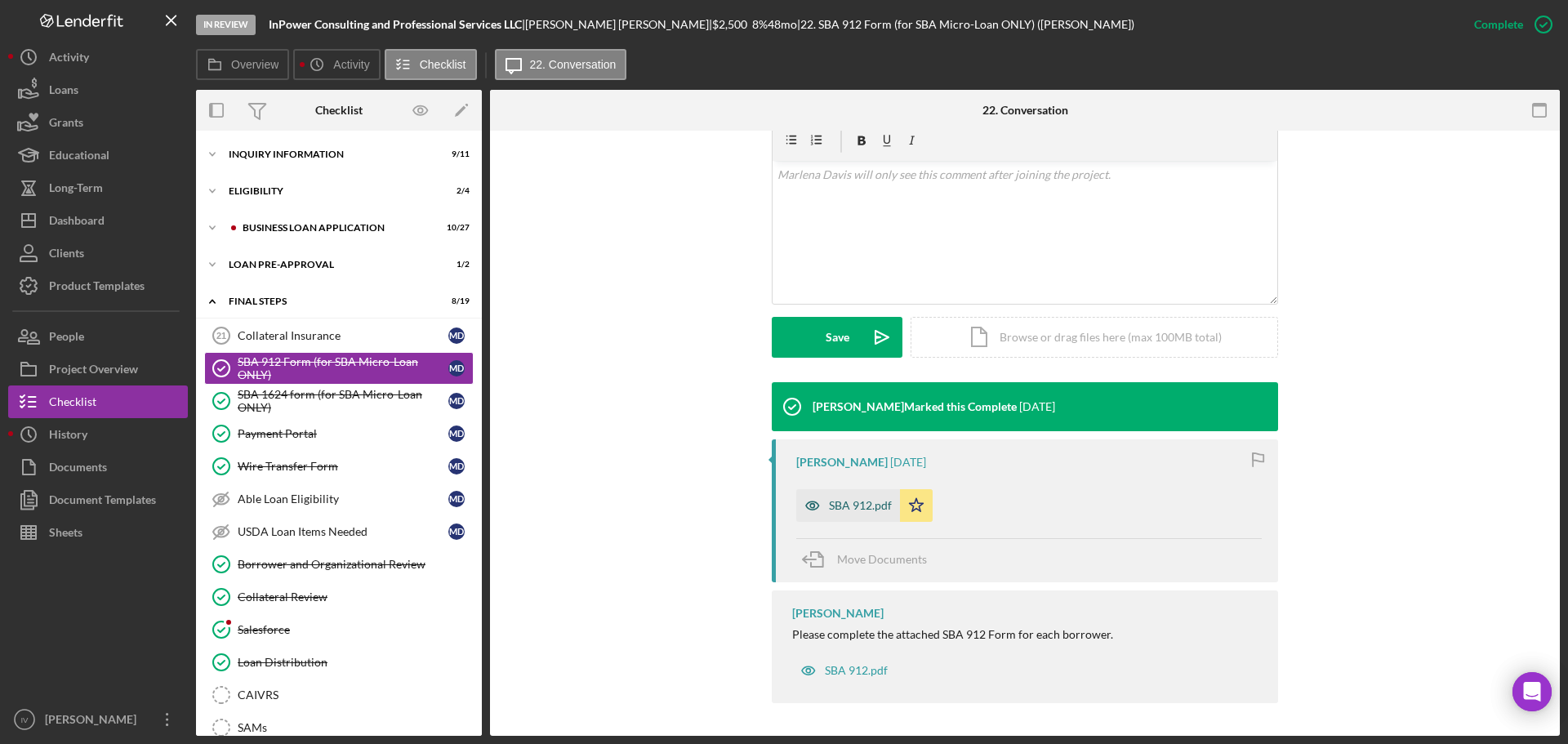
click at [851, 507] on div "SBA 912.pdf" at bounding box center [860, 505] width 63 height 13
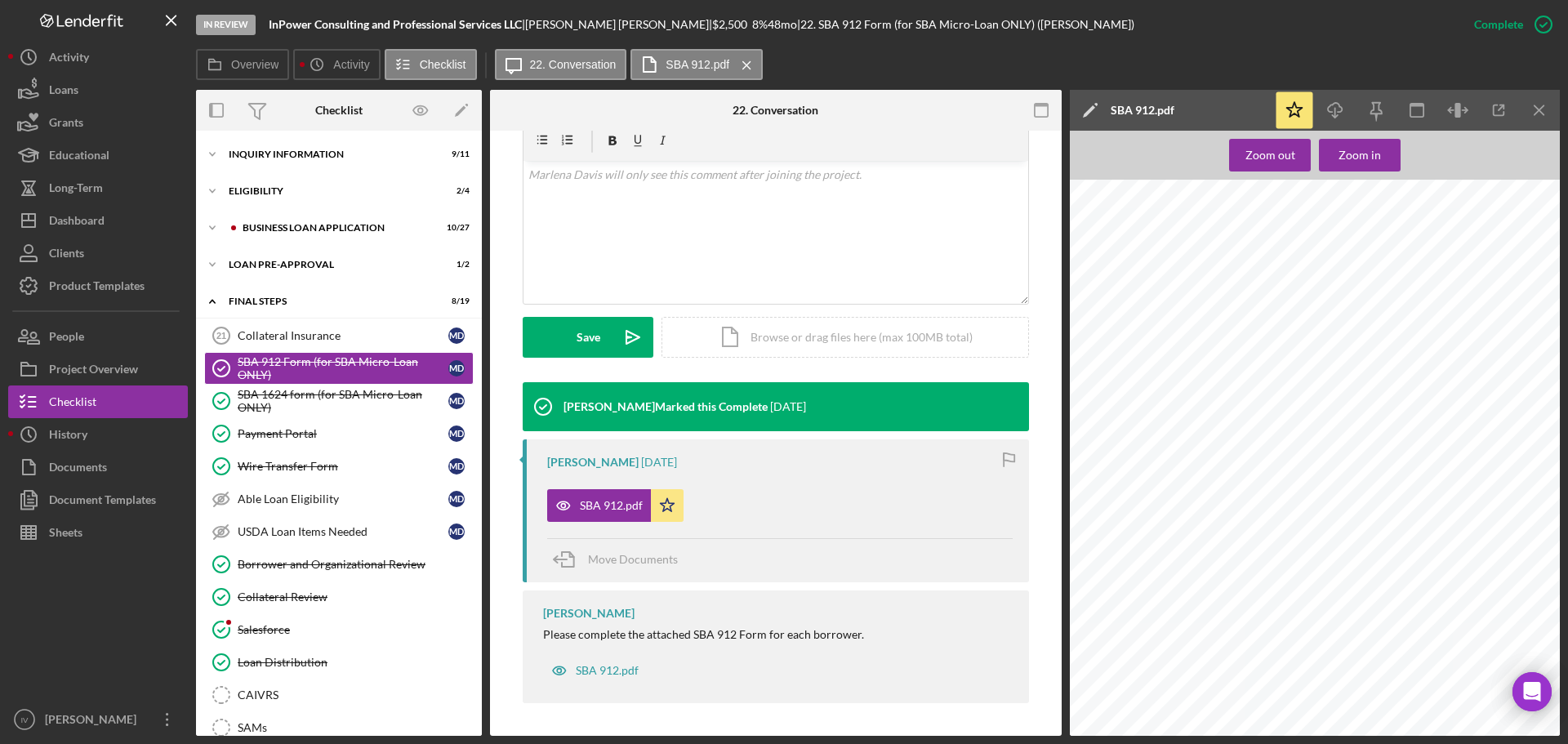
scroll to position [103, 0]
click at [309, 394] on div "SBA 1624 form (for SBA Micro-Loan ONLY)" at bounding box center [343, 400] width 211 height 26
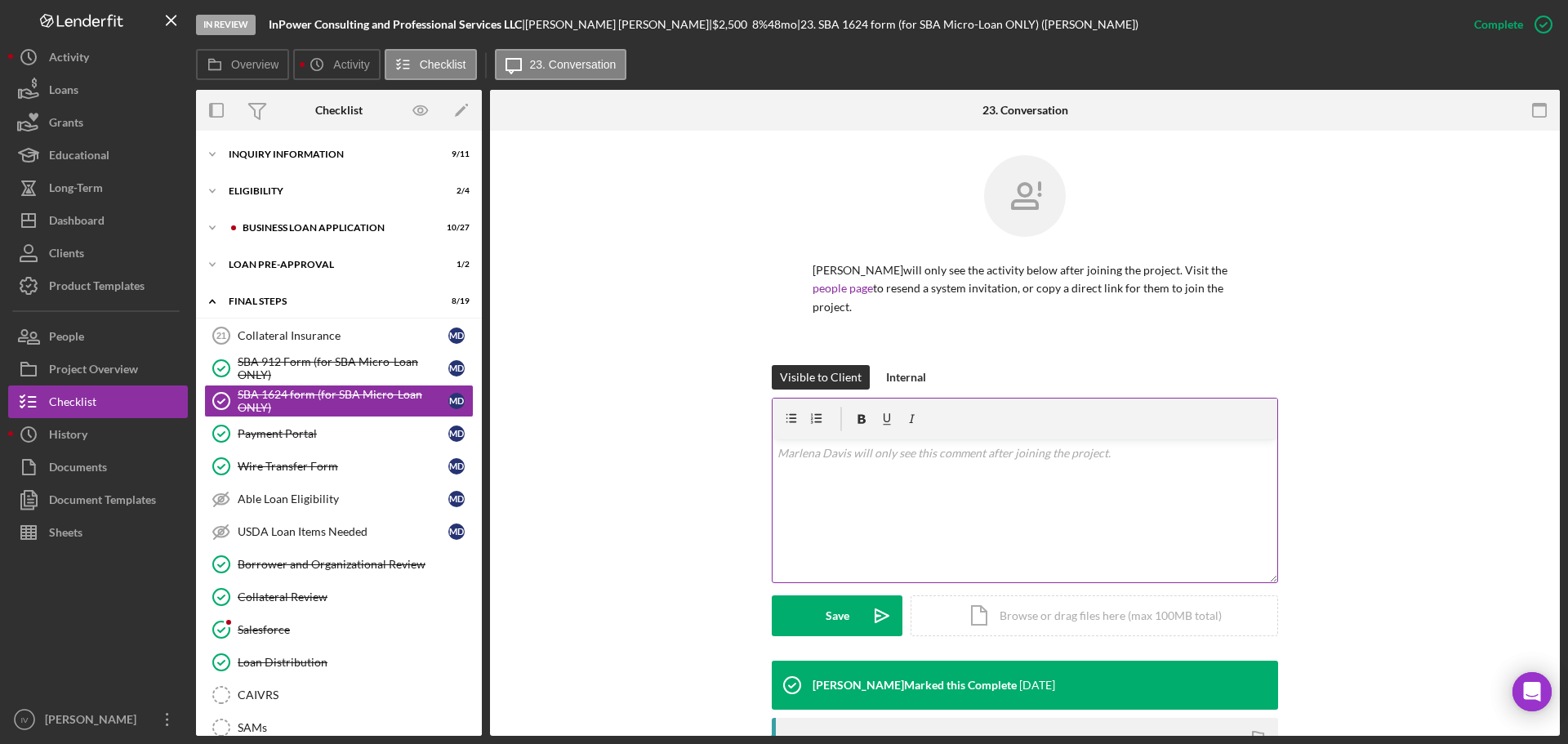
scroll to position [279, 0]
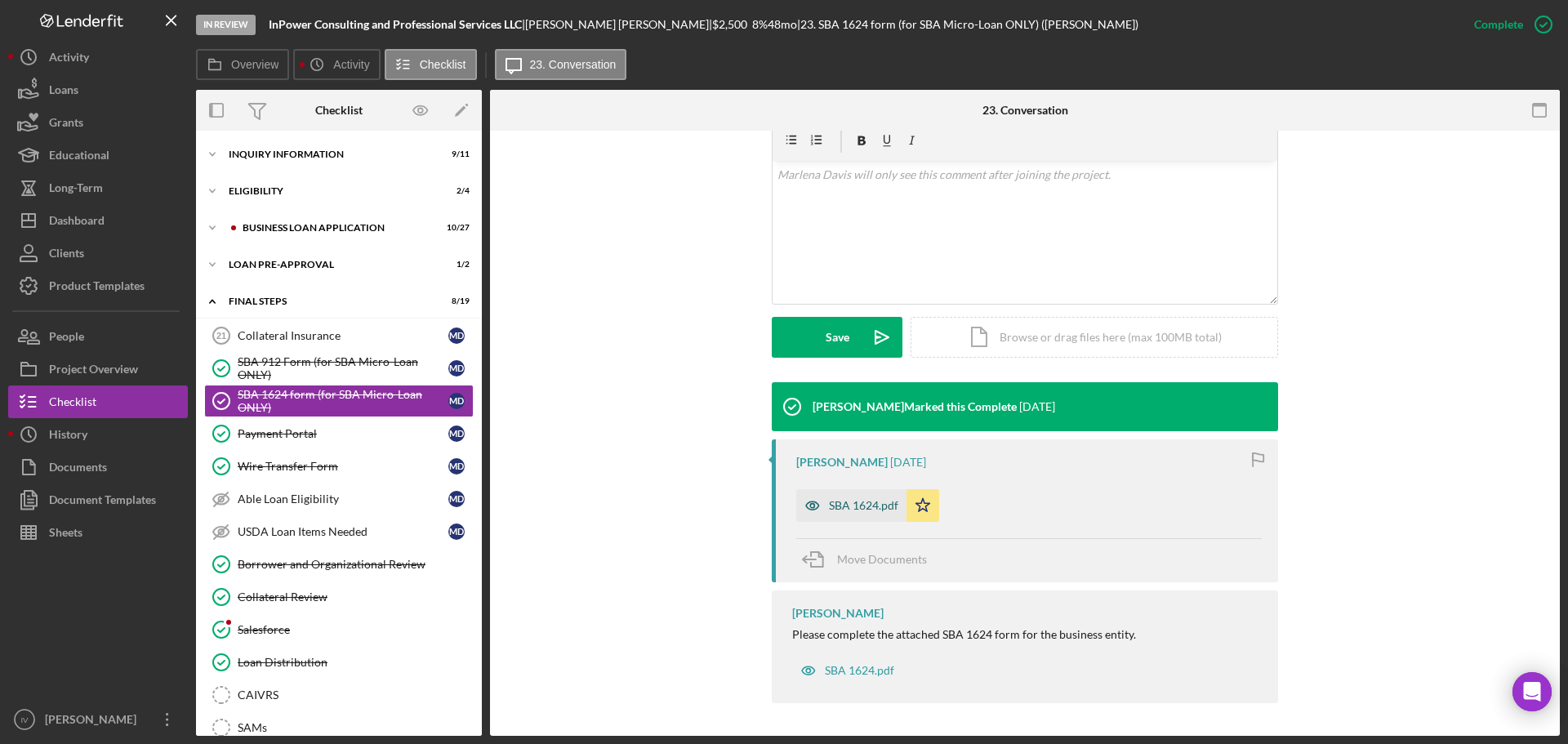
click at [873, 501] on div "SBA 1624.pdf" at bounding box center [863, 505] width 69 height 13
